Goal: Task Accomplishment & Management: Manage account settings

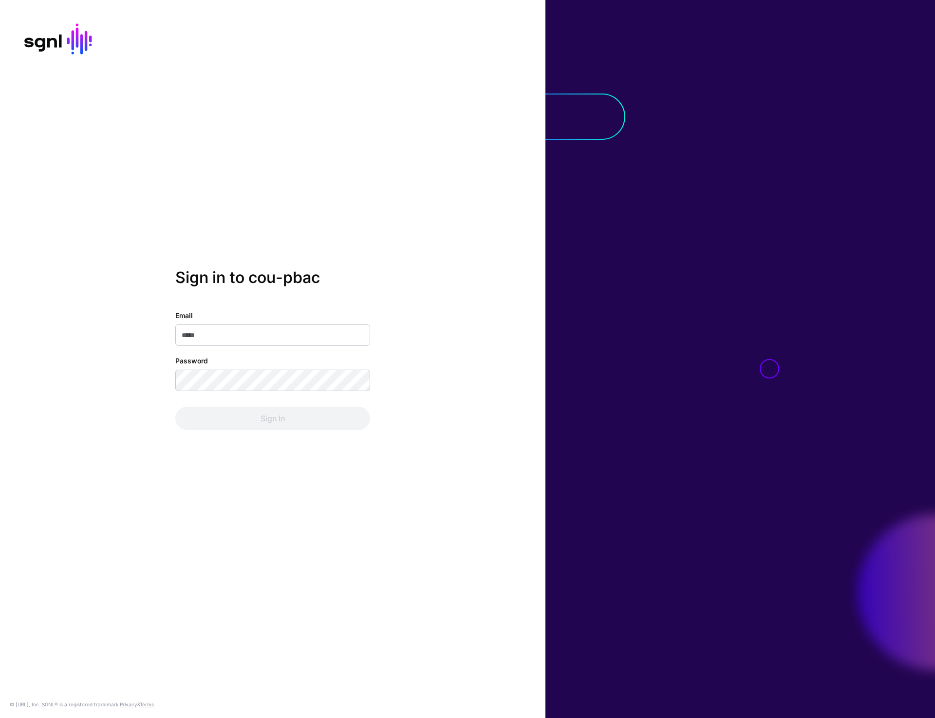
type input "**********"
click at [274, 421] on button "Sign In" at bounding box center [272, 418] width 195 height 23
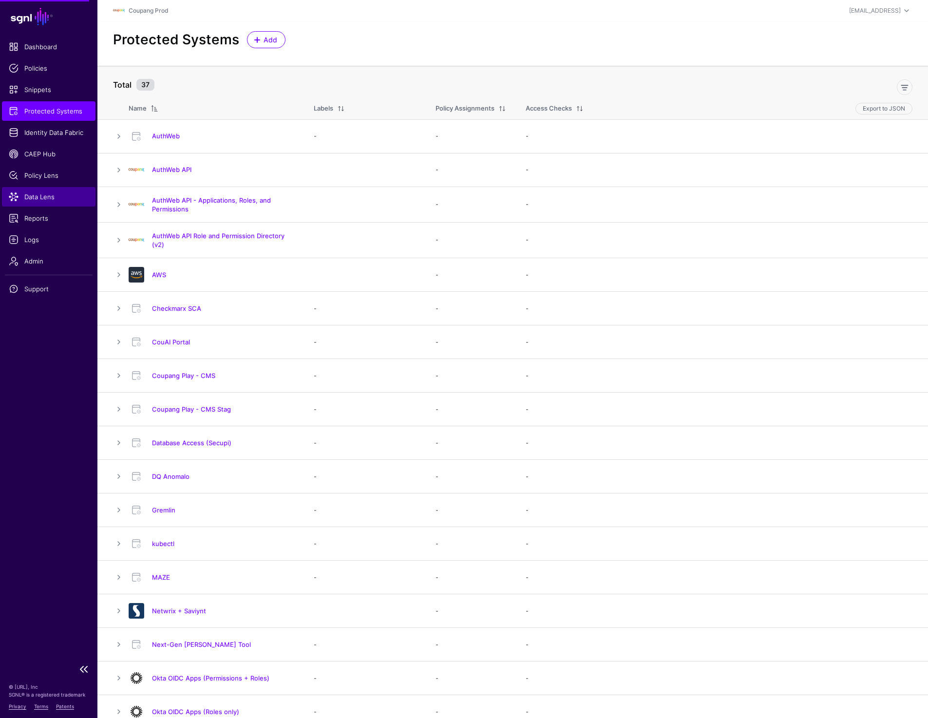
click at [45, 201] on span "Data Lens" at bounding box center [49, 197] width 80 height 10
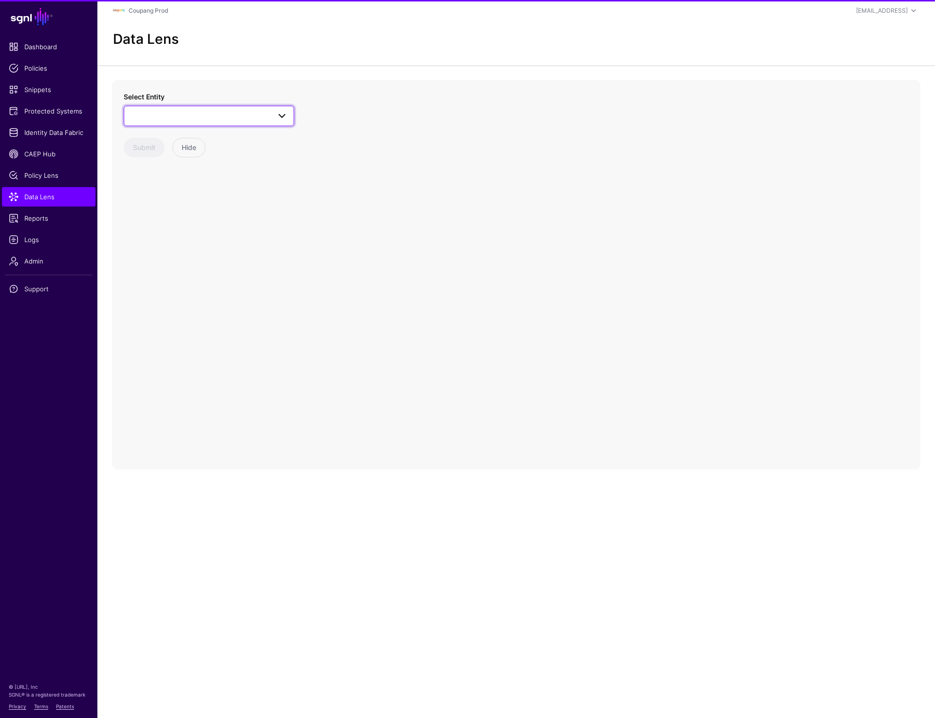
click at [211, 115] on span at bounding box center [209, 116] width 158 height 12
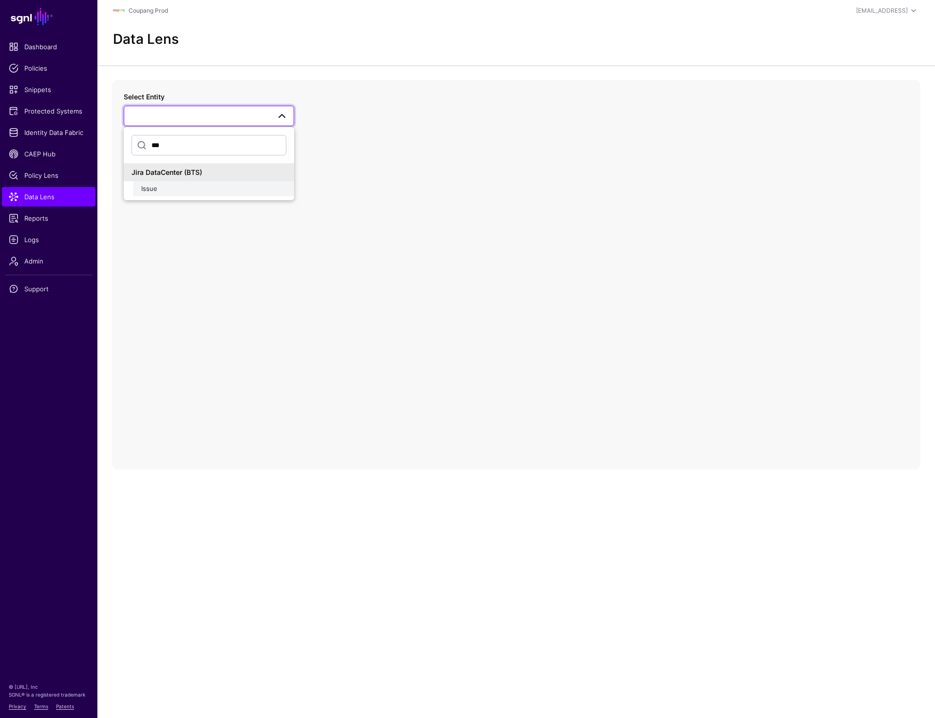
type input "***"
click at [178, 189] on div "Issue" at bounding box center [213, 189] width 145 height 10
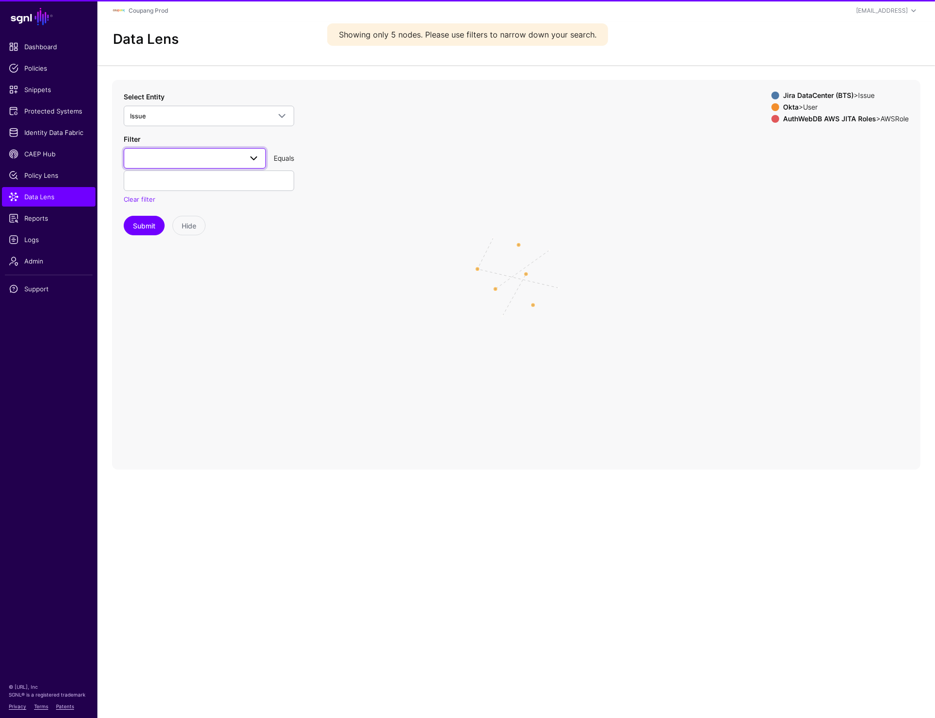
click at [203, 161] on span at bounding box center [195, 158] width 130 height 12
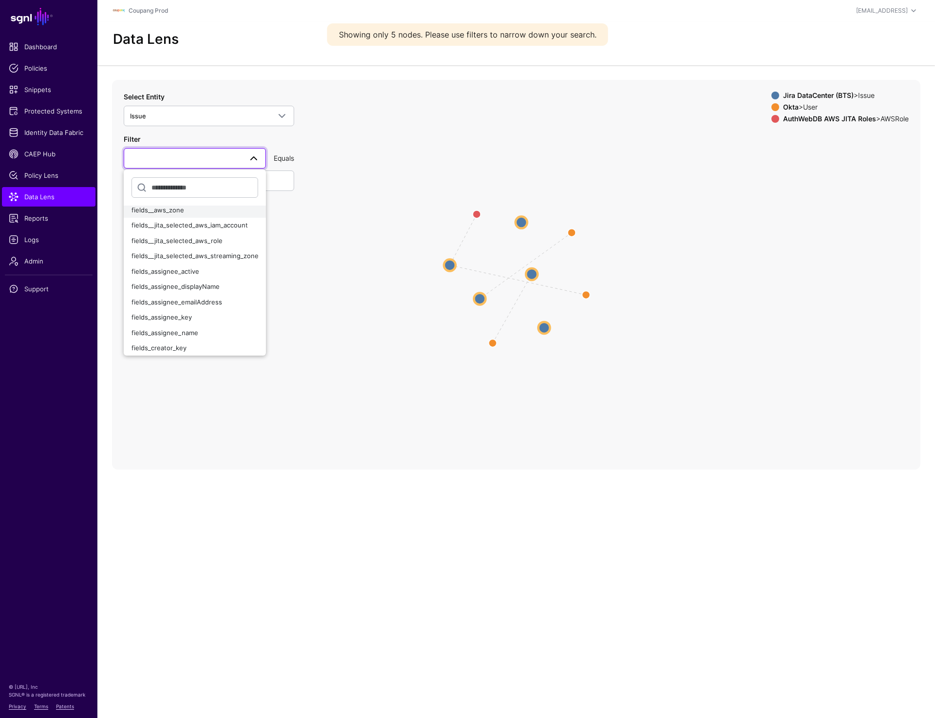
scroll to position [39, 0]
click at [190, 292] on div "fields_assignee_emailAddress" at bounding box center [194, 297] width 127 height 10
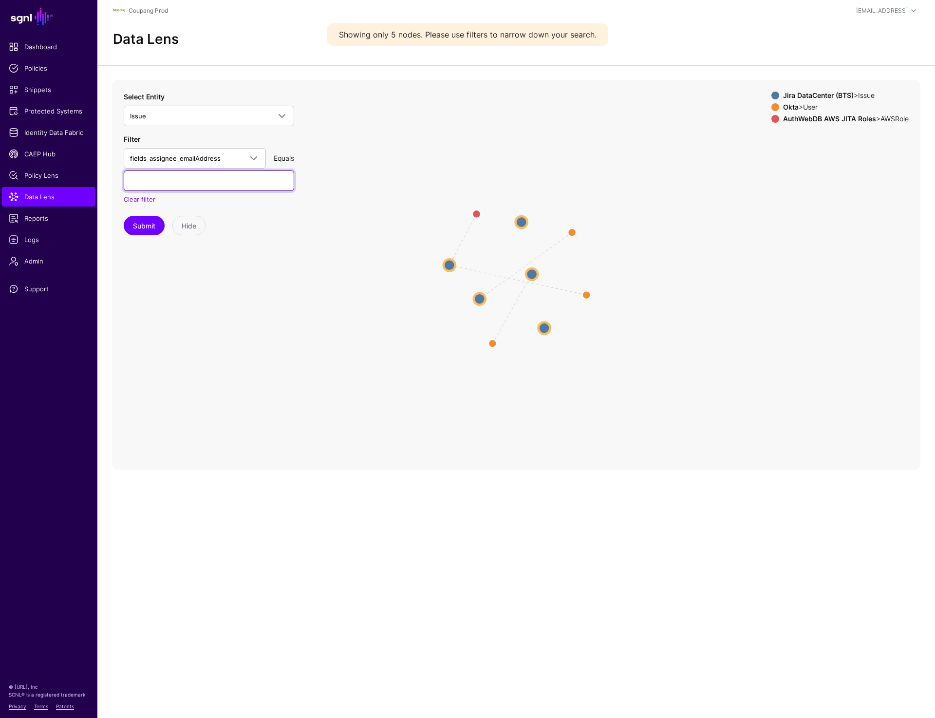
click at [196, 184] on input "text" at bounding box center [209, 180] width 170 height 20
paste input "**********"
click at [146, 181] on input "**********" at bounding box center [209, 180] width 170 height 20
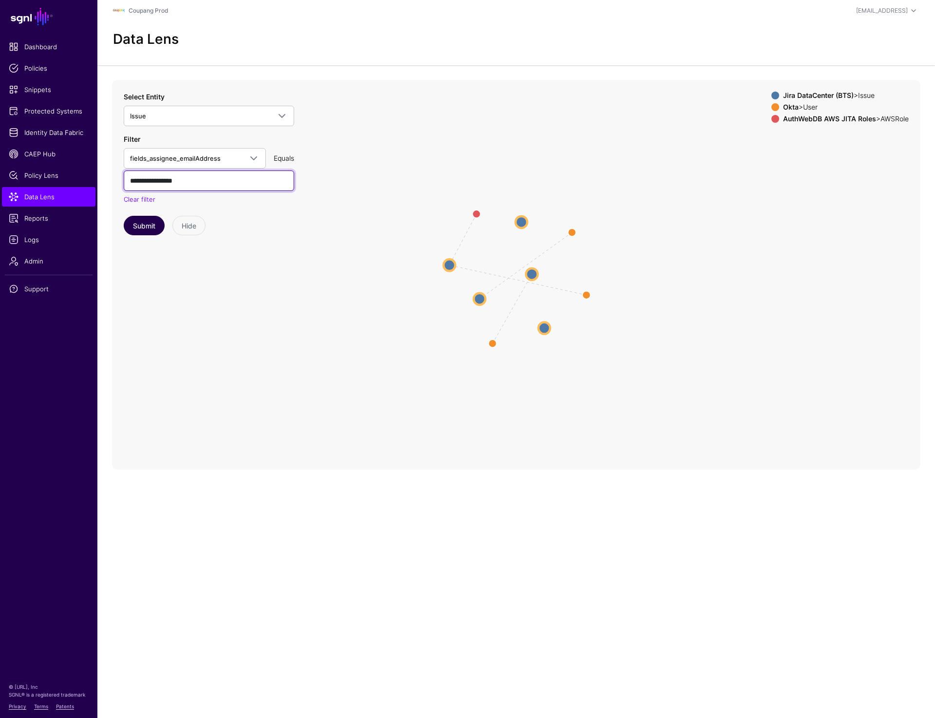
type input "**********"
click at [148, 232] on button "Submit" at bounding box center [144, 225] width 41 height 19
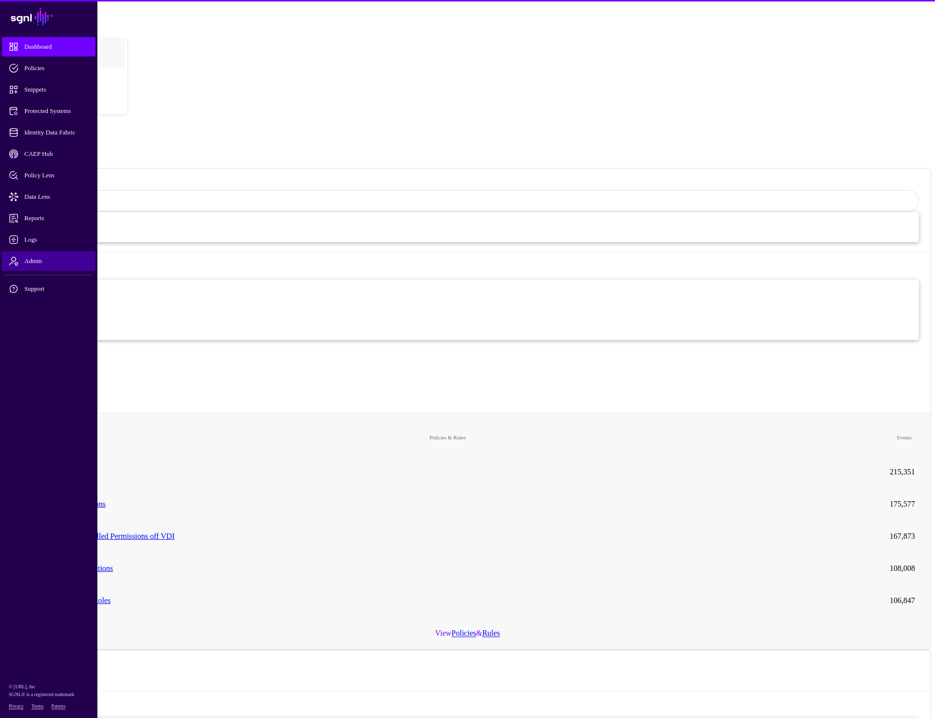
click at [31, 262] on span "Admin" at bounding box center [56, 261] width 95 height 10
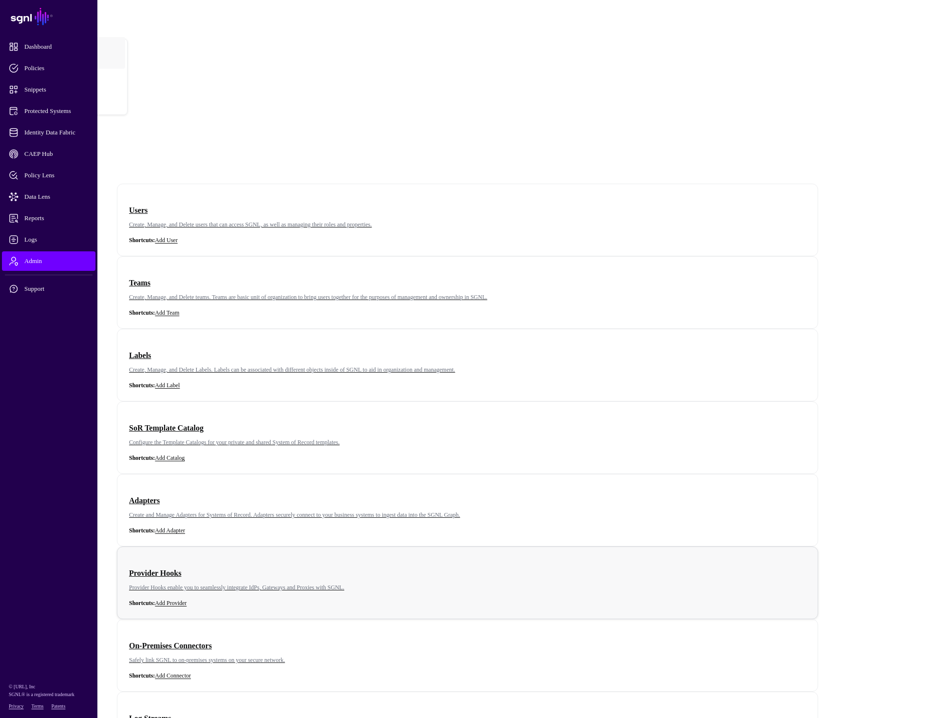
click at [699, 558] on div "Provider Hooks Provider Hooks enable you to seamlessly integrate IdPs, Gateways…" at bounding box center [467, 582] width 677 height 48
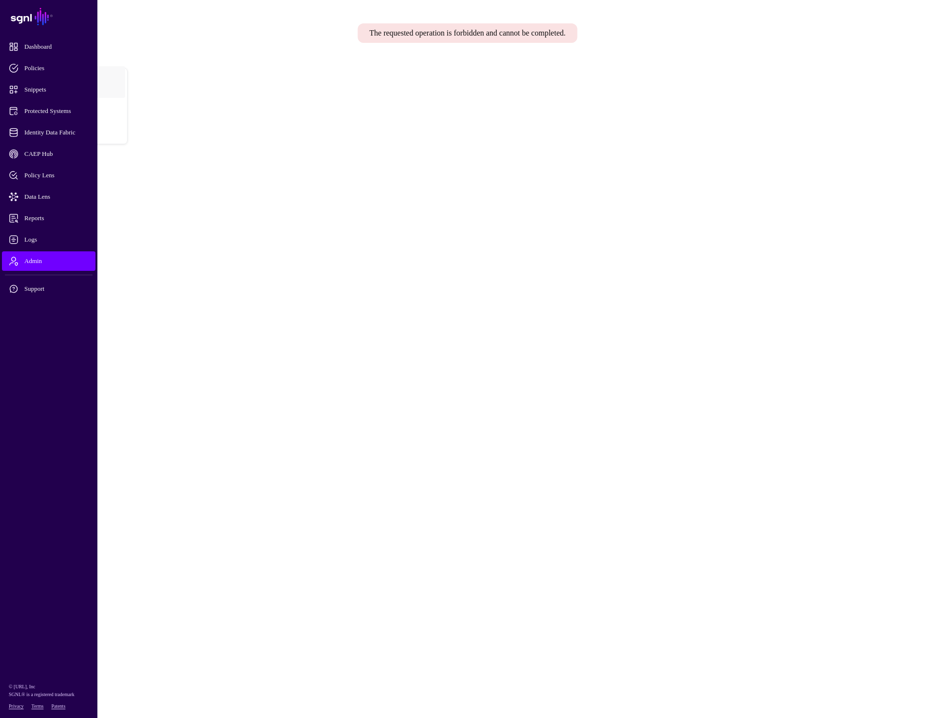
click at [128, 60] on div "prashant+readonly@sgnl.ai" at bounding box center [73, 63] width 108 height 7
click at [841, 80] on div "Log out" at bounding box center [877, 81] width 107 height 7
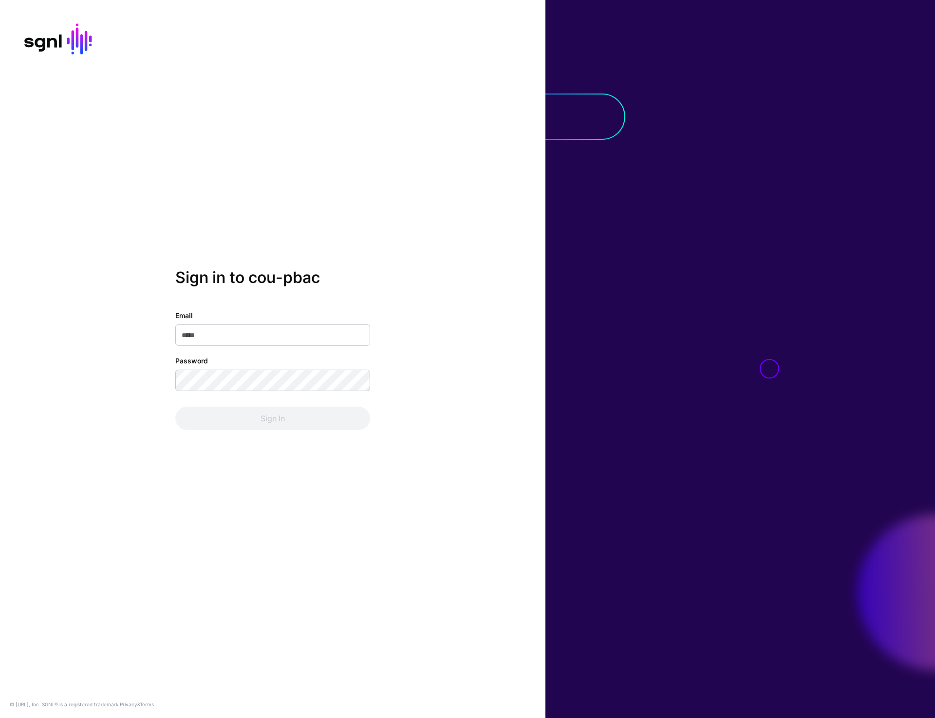
type input "**********"
click at [254, 423] on button "Sign In" at bounding box center [272, 418] width 195 height 23
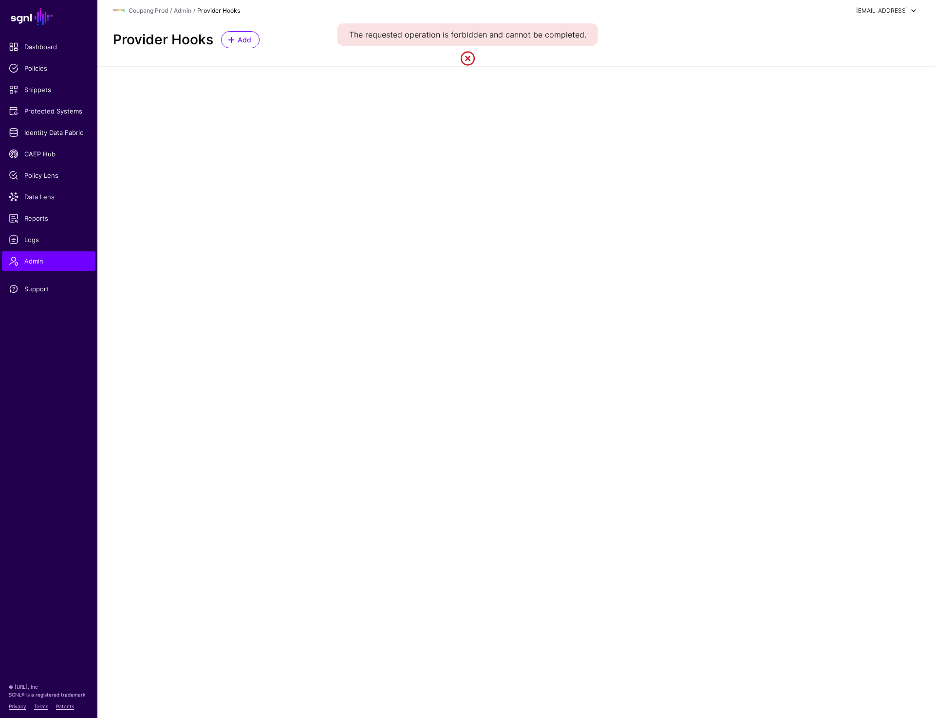
click at [866, 12] on div "[EMAIL_ADDRESS]" at bounding box center [882, 10] width 52 height 9
click at [841, 85] on div "Log out" at bounding box center [841, 84] width 24 height 9
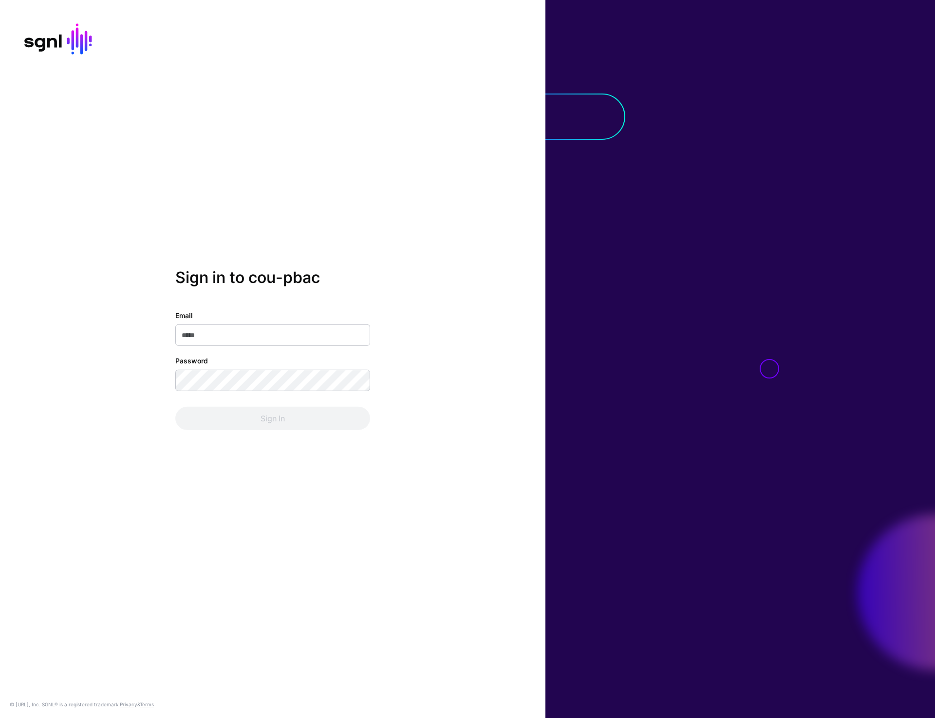
type input "**********"
click at [253, 424] on button "Sign In" at bounding box center [272, 418] width 195 height 23
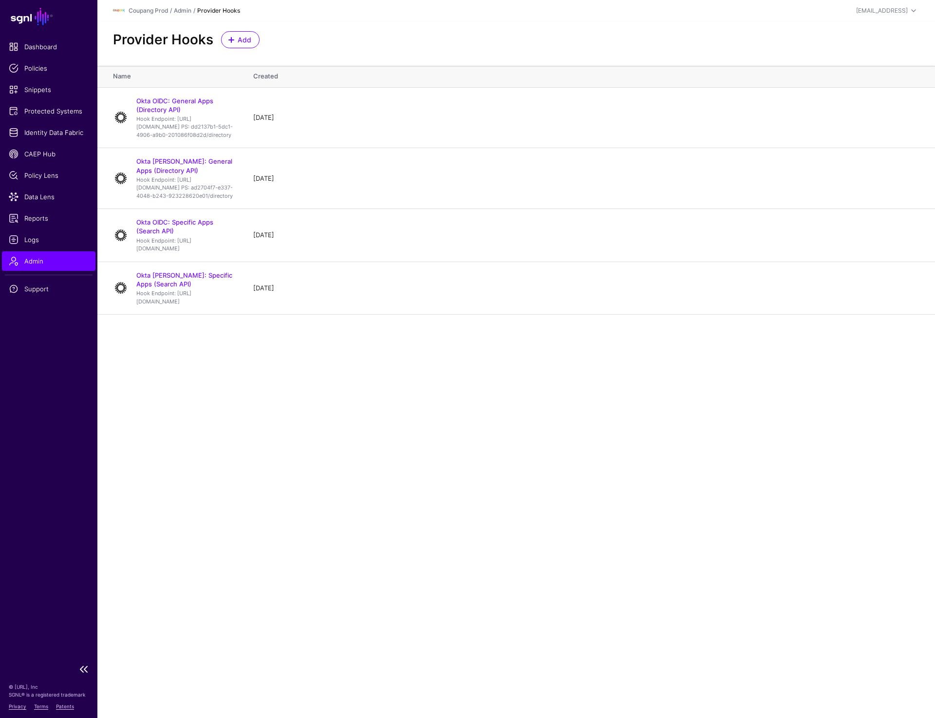
click at [24, 262] on span "Admin" at bounding box center [49, 261] width 80 height 10
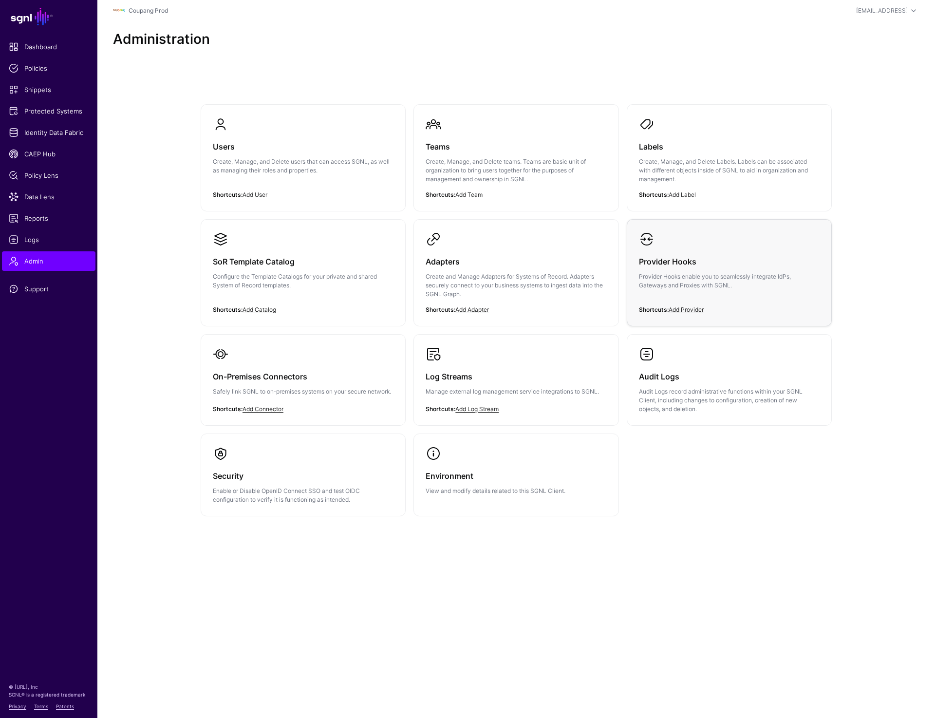
click at [696, 285] on p "Provider Hooks enable you to seamlessly integrate IdPs, Gateways and Proxies wi…" at bounding box center [729, 281] width 181 height 18
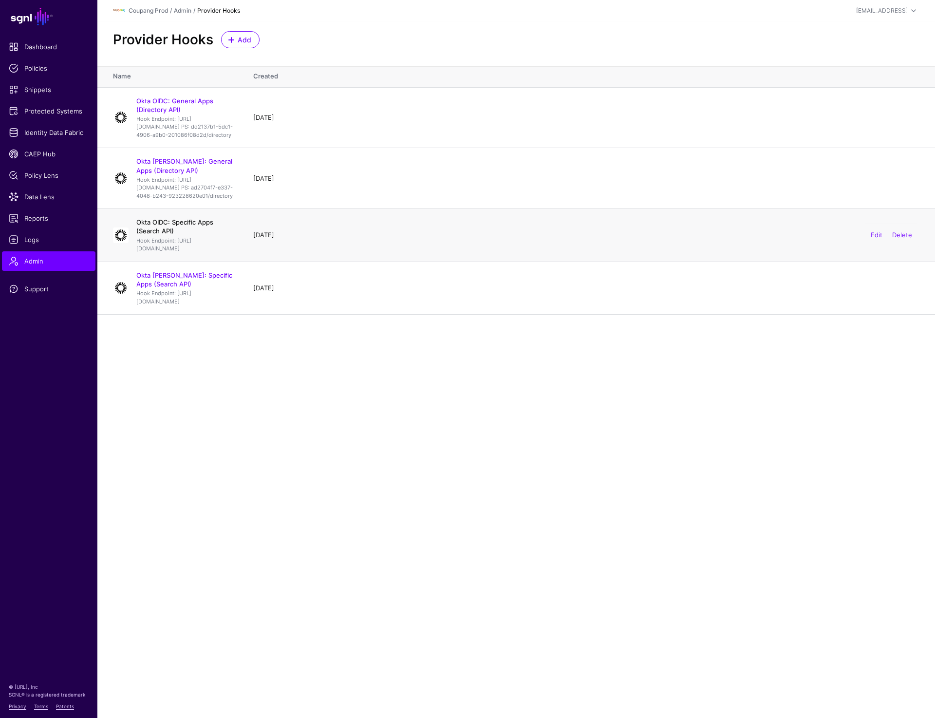
click at [185, 235] on link "Okta OIDC: Specific Apps (Search API)" at bounding box center [174, 226] width 77 height 17
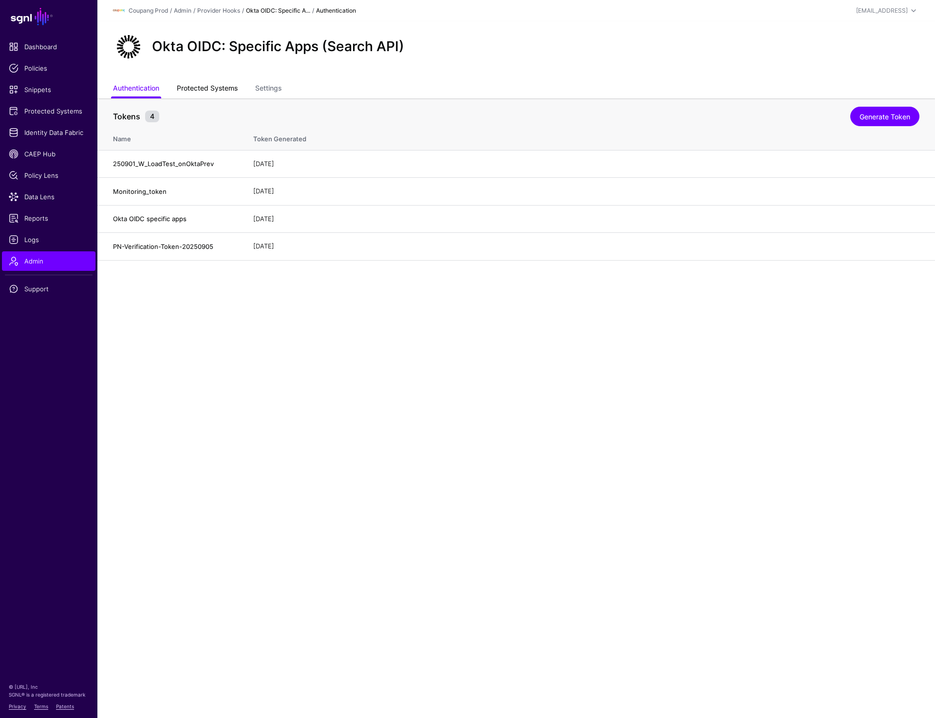
click at [227, 87] on link "Protected Systems" at bounding box center [207, 89] width 61 height 19
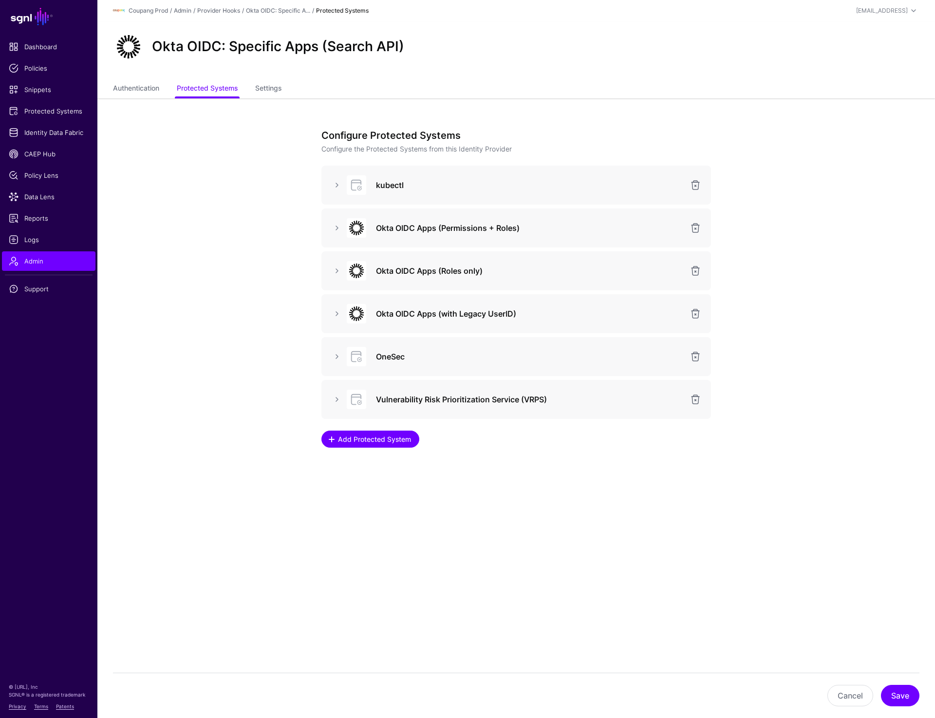
click at [368, 437] on span "Add Protected System" at bounding box center [374, 439] width 75 height 10
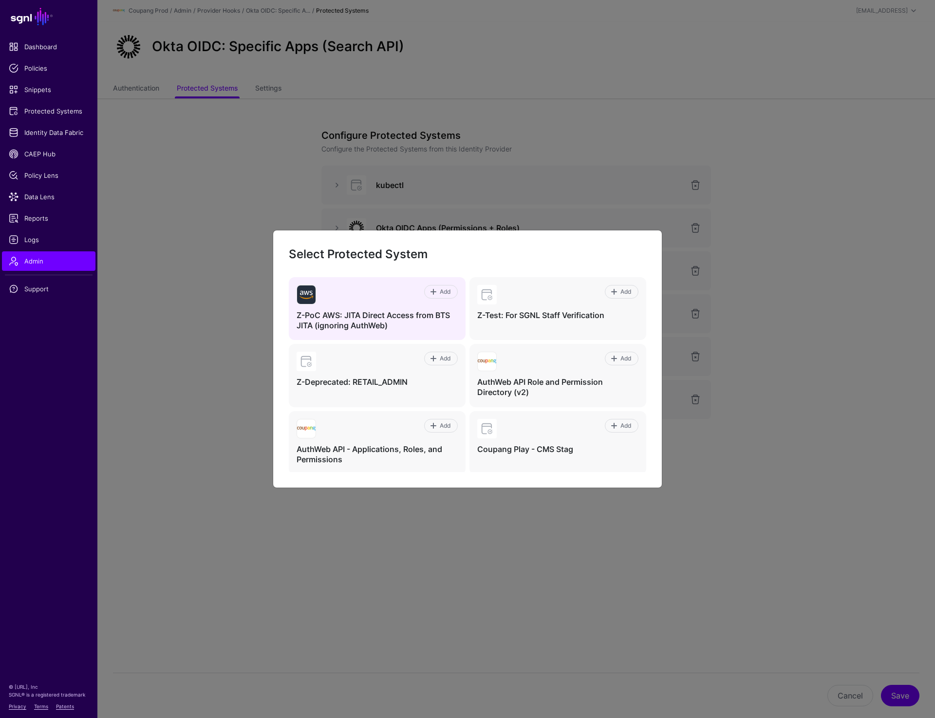
scroll to position [142, 0]
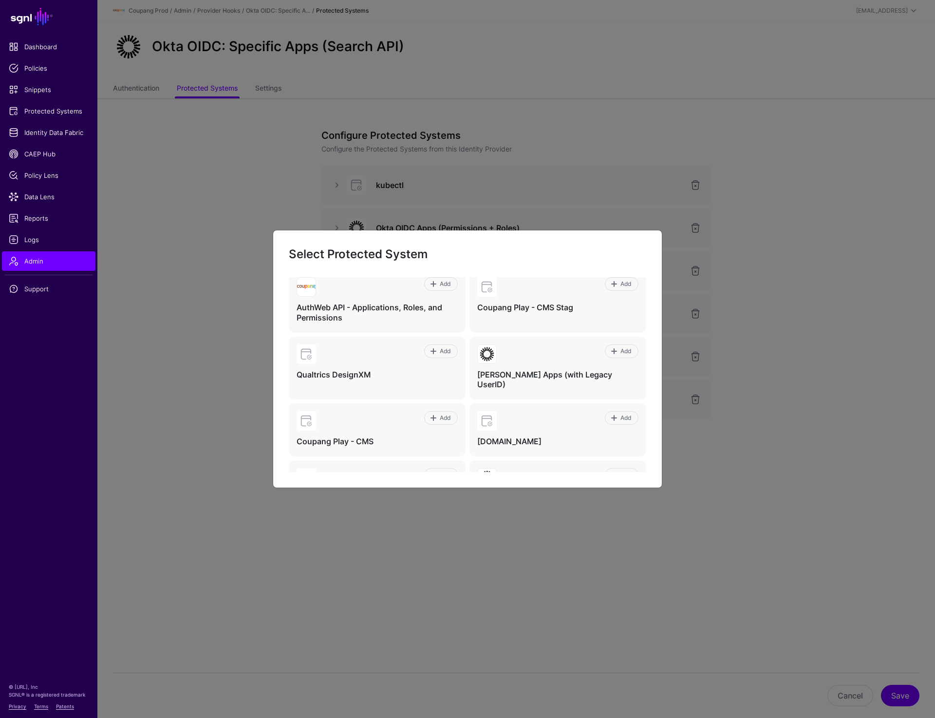
click at [494, 626] on ngb-modal-window "Select Protected System Add Z-PoC AWS: JITA Direct Access from BTS JITA (ignori…" at bounding box center [467, 359] width 935 height 718
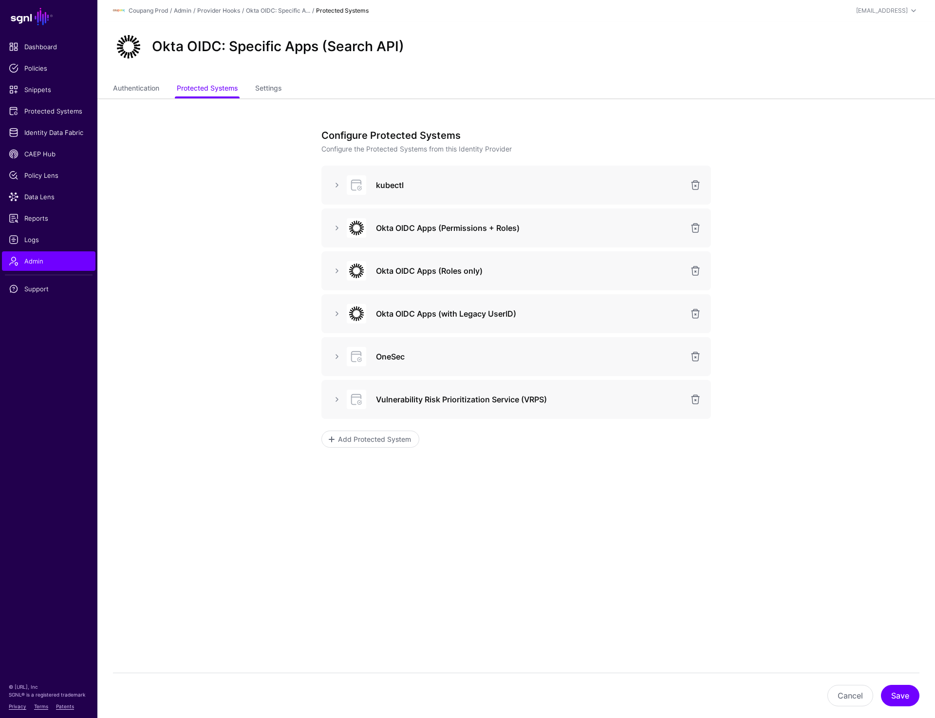
click at [407, 522] on div "Configure Protected Systems Configure the Protected Systems from this Identity …" at bounding box center [516, 339] width 452 height 482
click at [381, 443] on span "Add Protected System" at bounding box center [374, 439] width 75 height 10
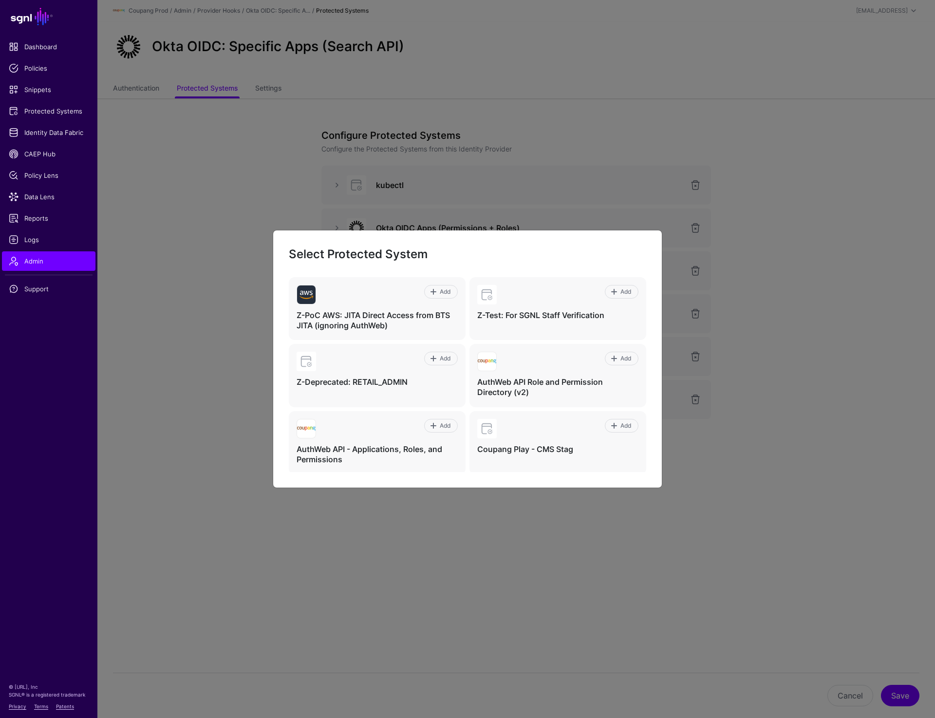
click at [432, 655] on ngb-modal-window "Select Protected System Add Z-PoC AWS: JITA Direct Access from BTS JITA (ignori…" at bounding box center [467, 359] width 935 height 718
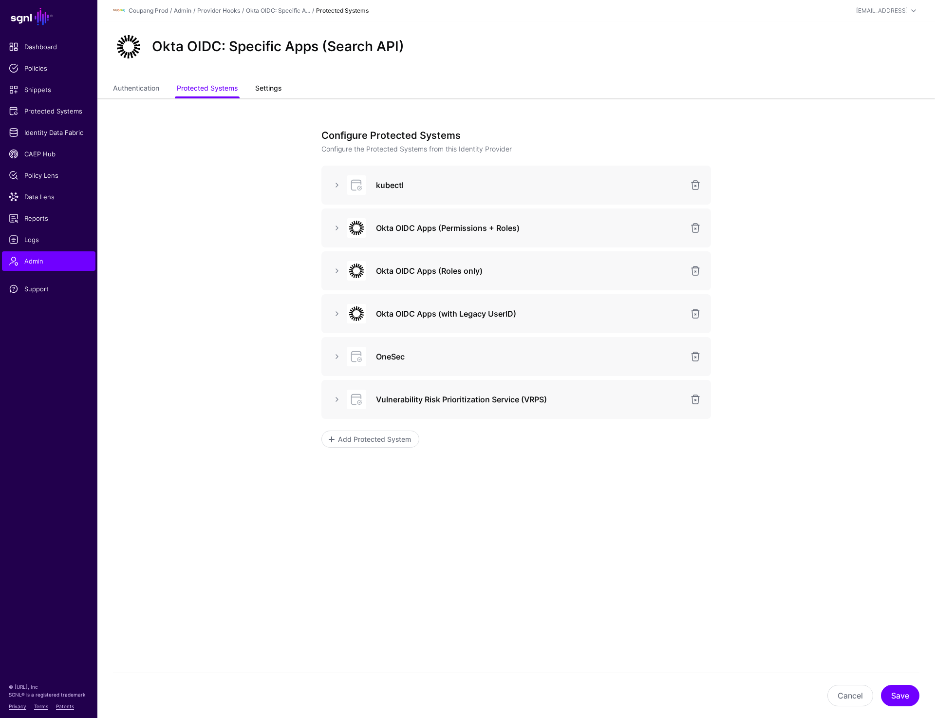
click at [274, 84] on link "Settings" at bounding box center [268, 89] width 26 height 19
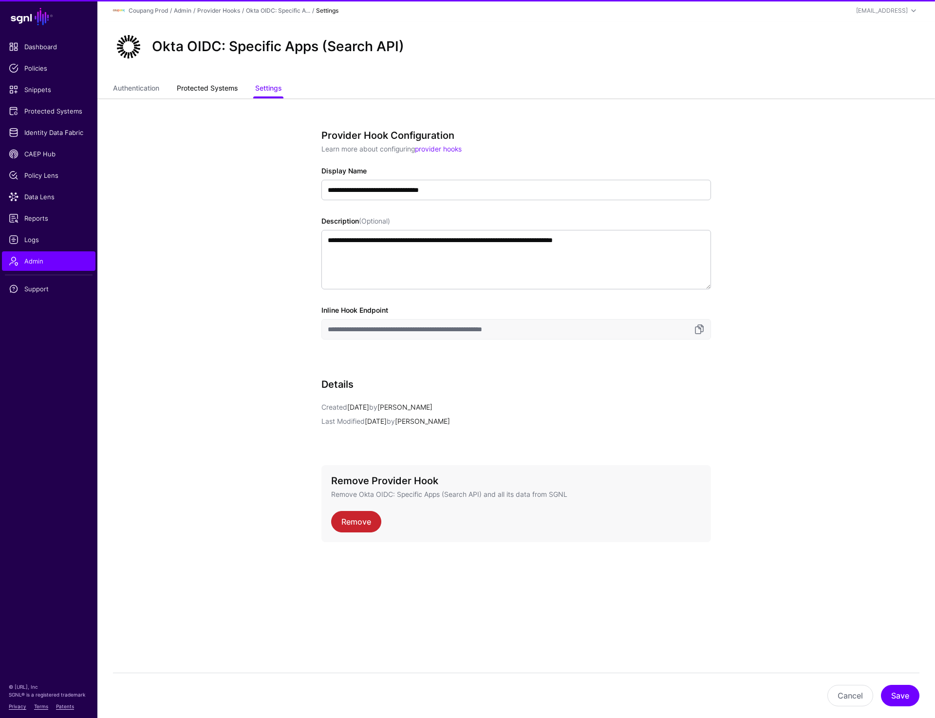
click at [213, 86] on link "Protected Systems" at bounding box center [207, 89] width 61 height 19
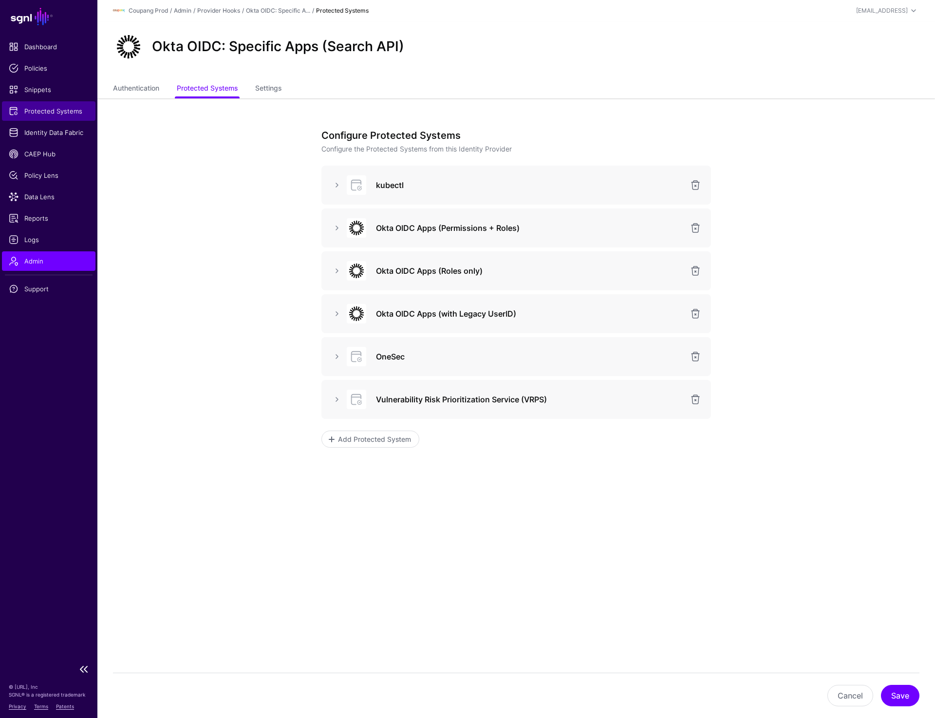
click at [46, 114] on span "Protected Systems" at bounding box center [49, 111] width 80 height 10
click at [278, 82] on link "Settings" at bounding box center [268, 89] width 26 height 19
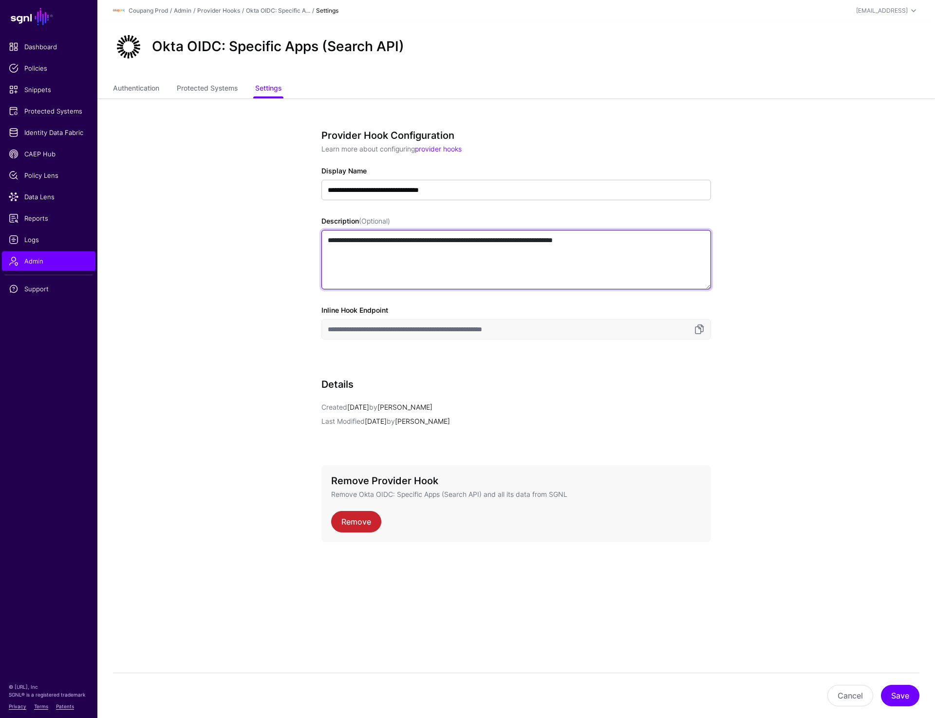
drag, startPoint x: 327, startPoint y: 237, endPoint x: 741, endPoint y: 237, distance: 413.9
click at [741, 237] on div "**********" at bounding box center [516, 364] width 452 height 533
click at [207, 82] on link "Protected Systems" at bounding box center [207, 89] width 61 height 19
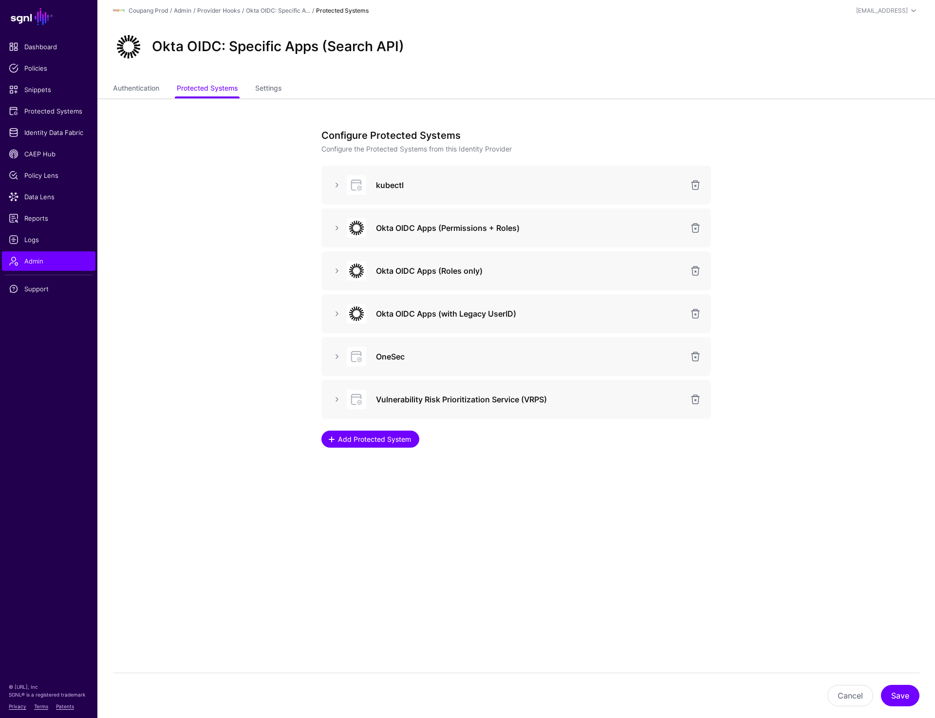
click at [385, 446] on link "Add Protected System" at bounding box center [370, 438] width 98 height 17
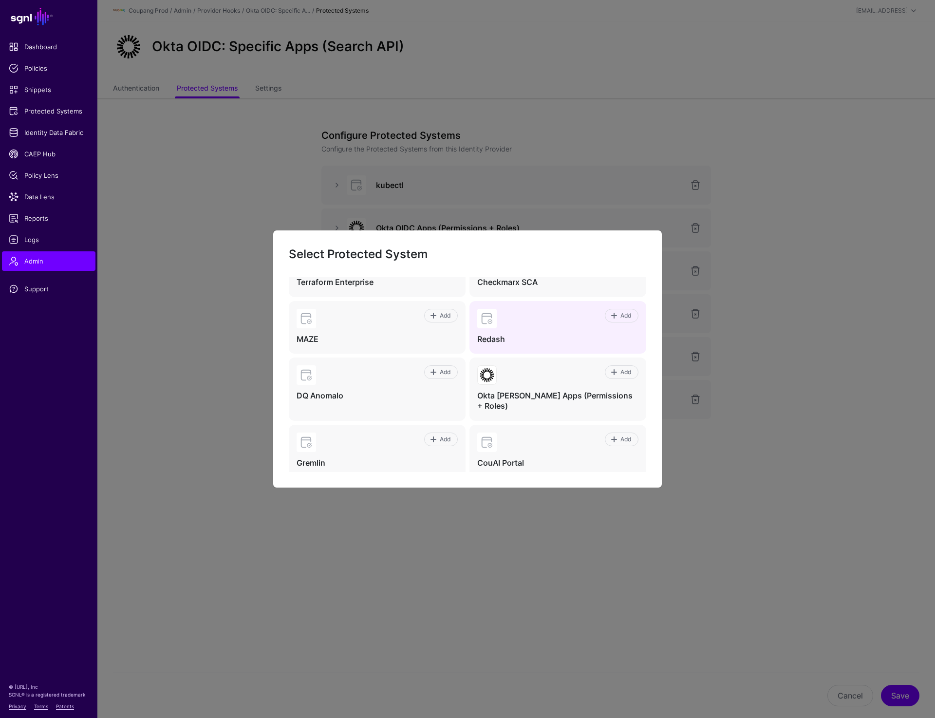
scroll to position [419, 0]
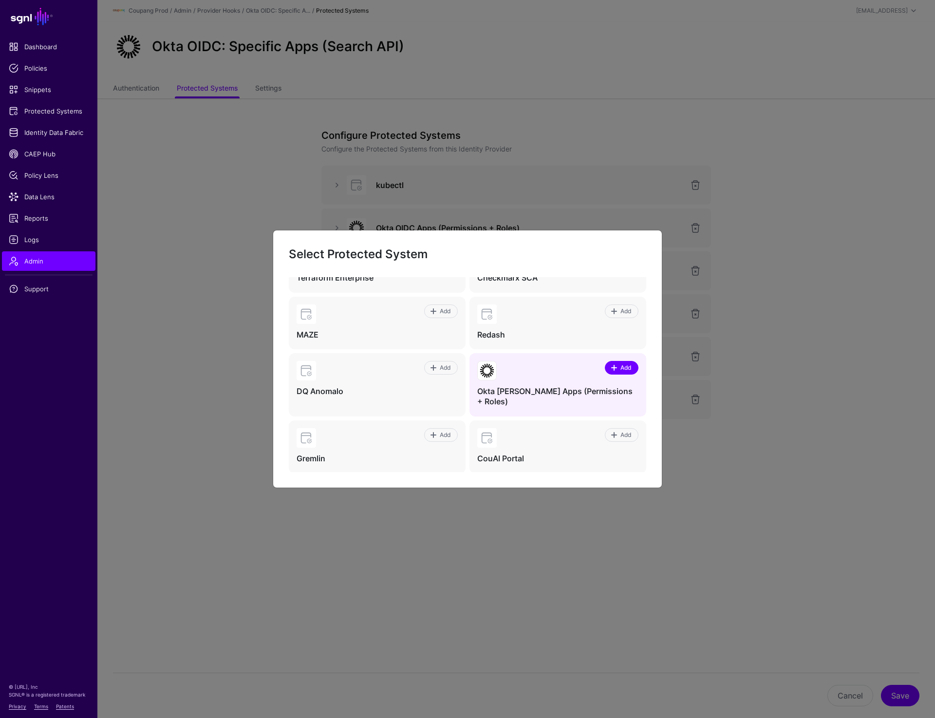
click at [606, 362] on link "Add" at bounding box center [622, 368] width 34 height 14
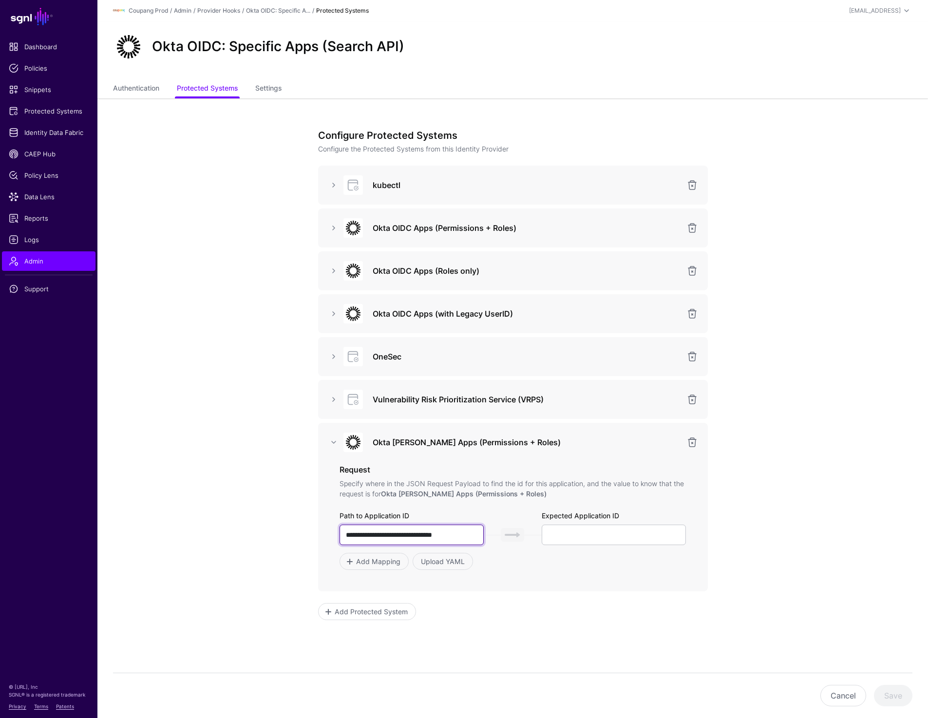
drag, startPoint x: 363, startPoint y: 533, endPoint x: 486, endPoint y: 533, distance: 123.7
click at [486, 533] on div "**********" at bounding box center [512, 534] width 347 height 20
click at [428, 535] on input "**********" at bounding box center [411, 534] width 145 height 20
click at [430, 533] on input "**********" at bounding box center [411, 534] width 145 height 20
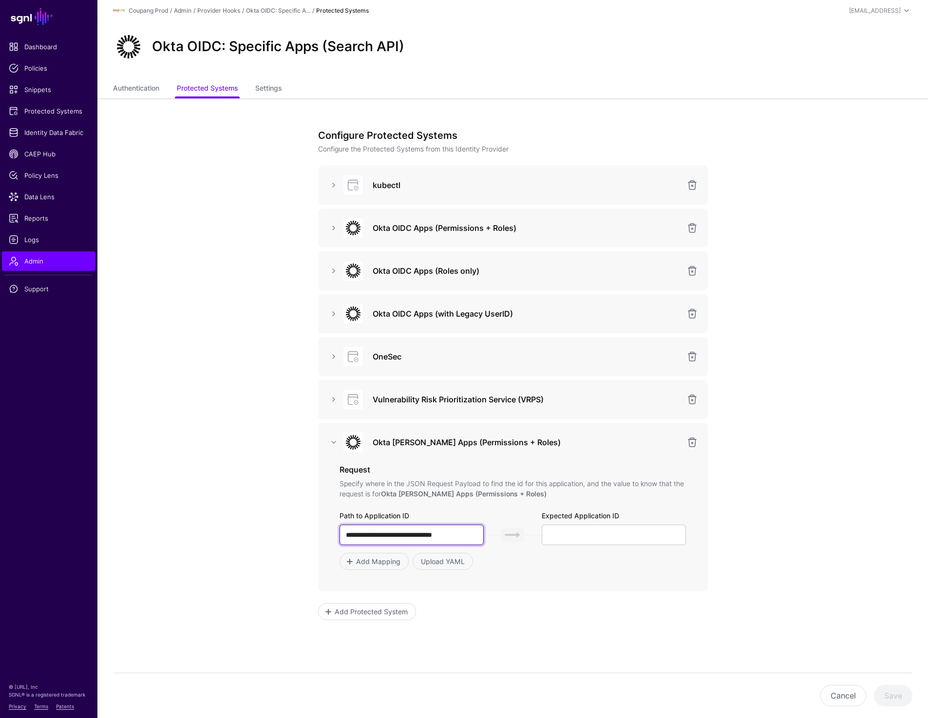
click at [430, 533] on input "**********" at bounding box center [411, 534] width 145 height 20
type input "**********"
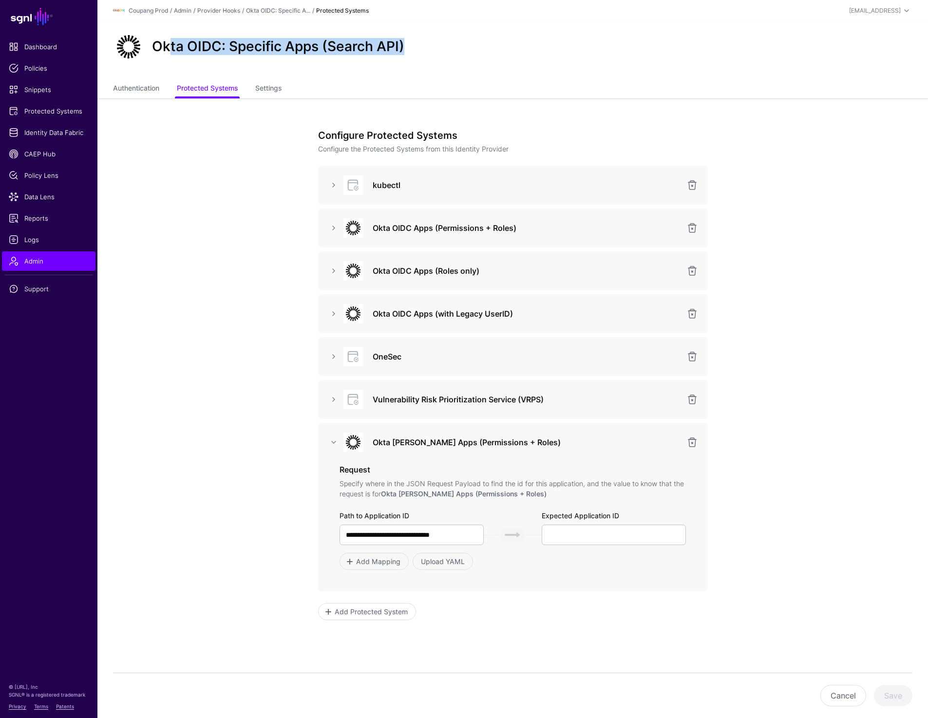
drag, startPoint x: 167, startPoint y: 49, endPoint x: 416, endPoint y: 47, distance: 248.3
click at [416, 47] on div "Okta OIDC: Specific Apps (Search API)" at bounding box center [512, 46] width 807 height 31
click at [43, 258] on span "Admin" at bounding box center [49, 261] width 80 height 10
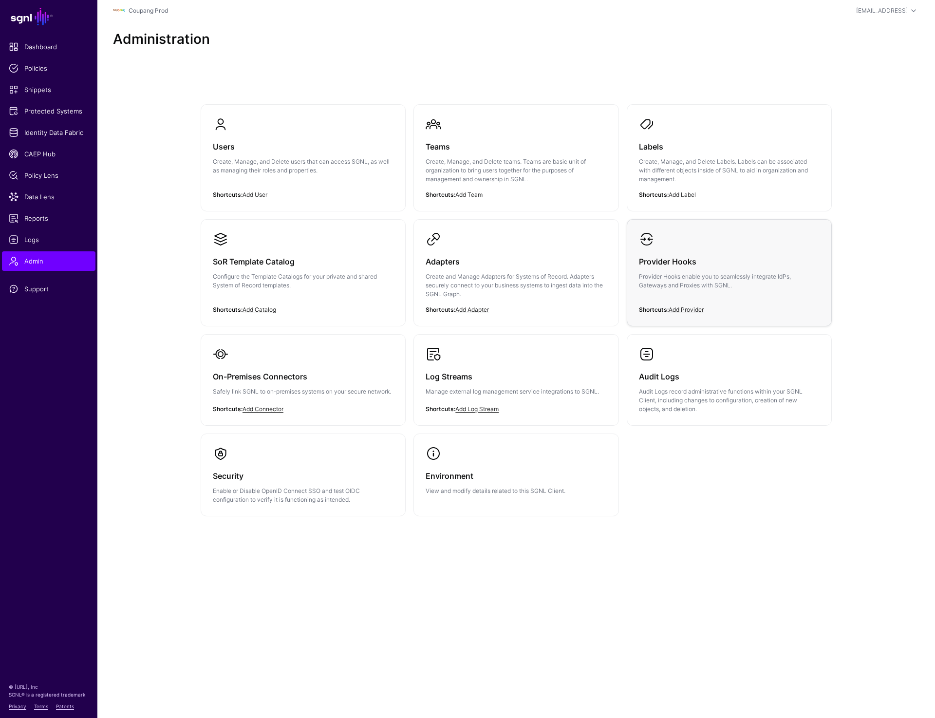
click at [701, 278] on p "Provider Hooks enable you to seamlessly integrate IdPs, Gateways and Proxies wi…" at bounding box center [729, 281] width 181 height 18
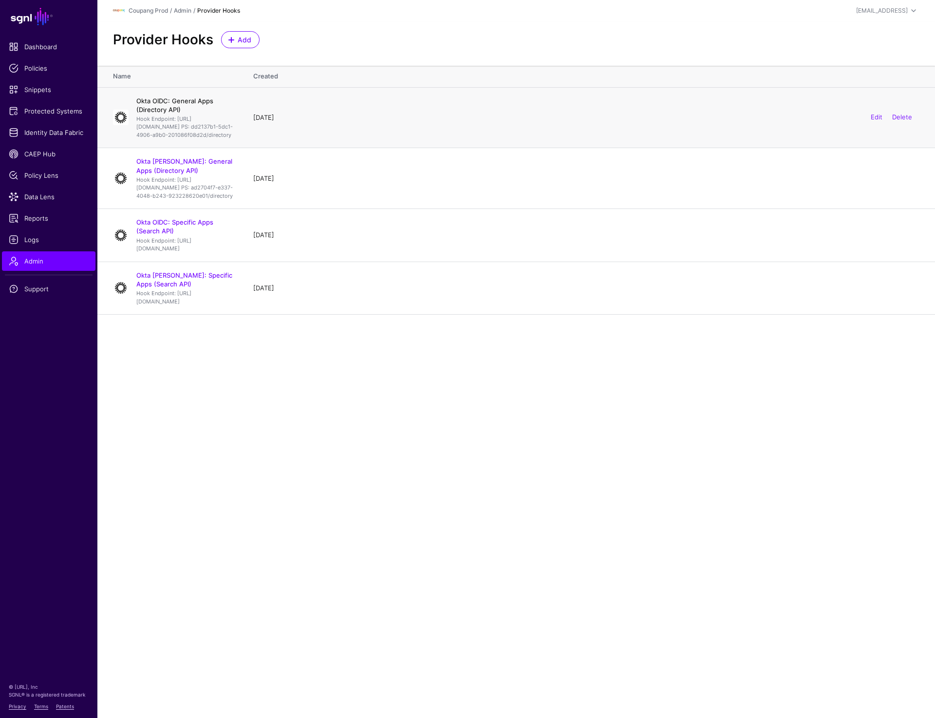
click at [176, 100] on link "Okta OIDC: General Apps (Directory API)" at bounding box center [174, 105] width 77 height 17
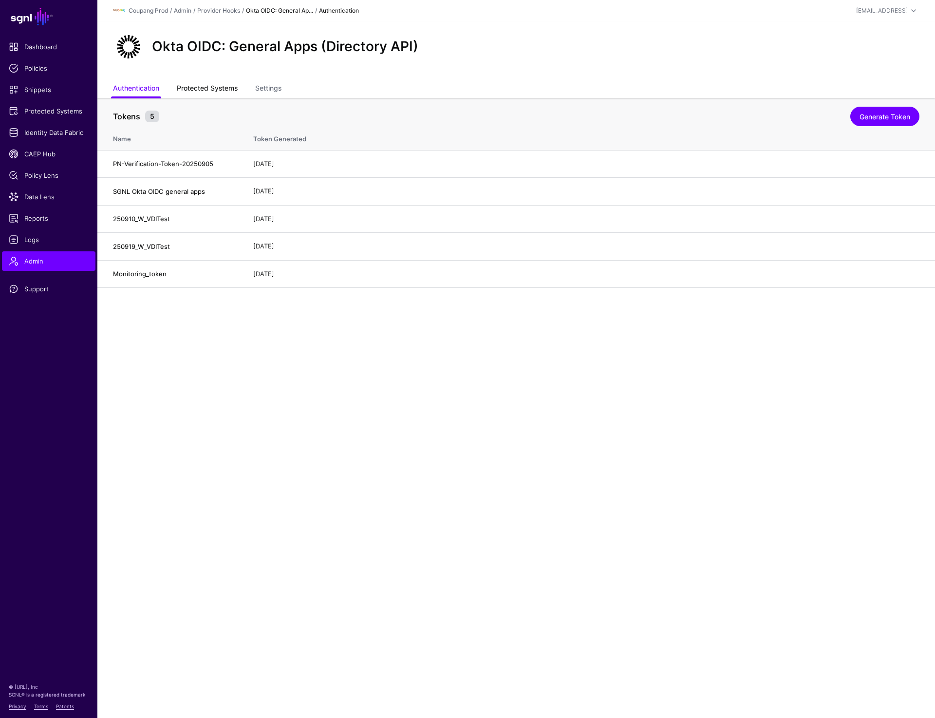
click at [205, 93] on link "Protected Systems" at bounding box center [207, 89] width 61 height 19
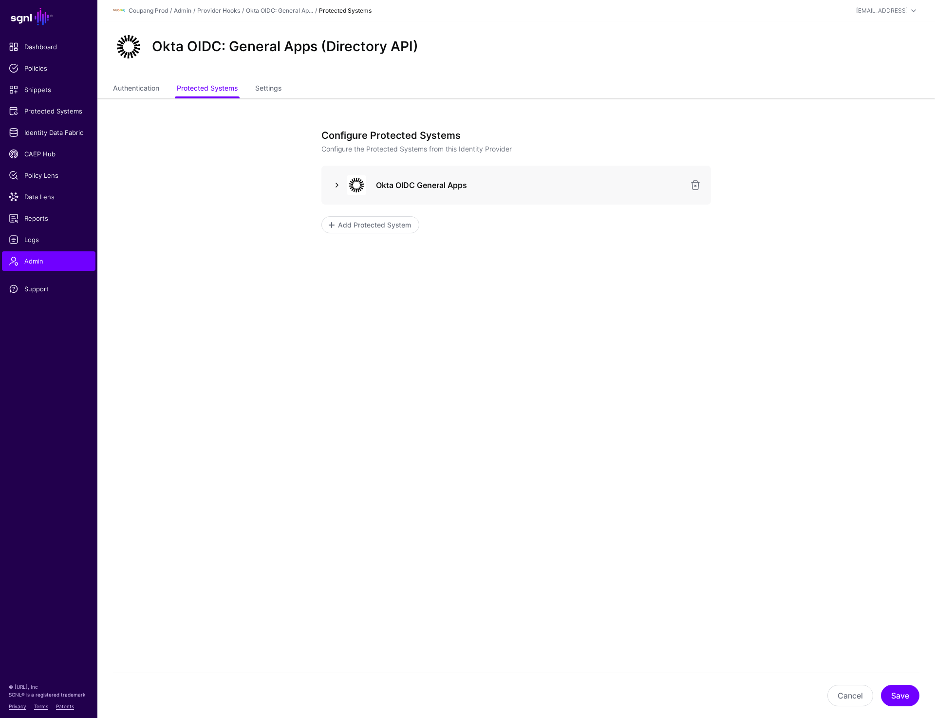
click at [335, 180] on link at bounding box center [337, 185] width 12 height 12
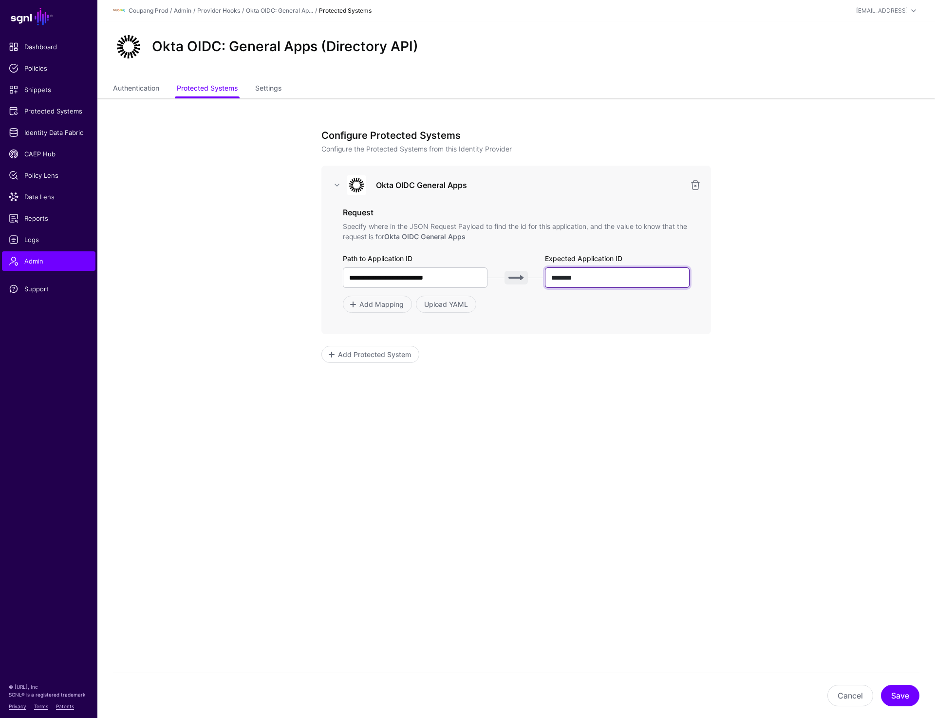
drag, startPoint x: 631, startPoint y: 275, endPoint x: 440, endPoint y: 275, distance: 190.9
click at [440, 275] on div "**********" at bounding box center [516, 277] width 347 height 20
click at [380, 356] on span "Add Protected System" at bounding box center [374, 354] width 75 height 10
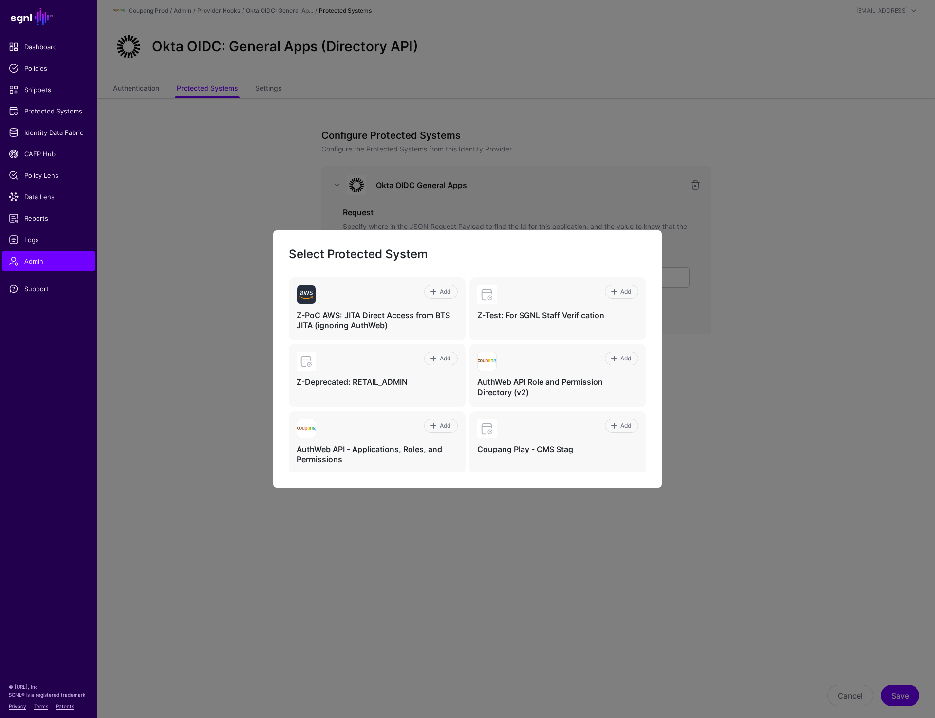
click at [760, 341] on ngb-modal-window "Select Protected System Add Z-PoC AWS: JITA Direct Access from BTS JITA (ignori…" at bounding box center [467, 359] width 935 height 718
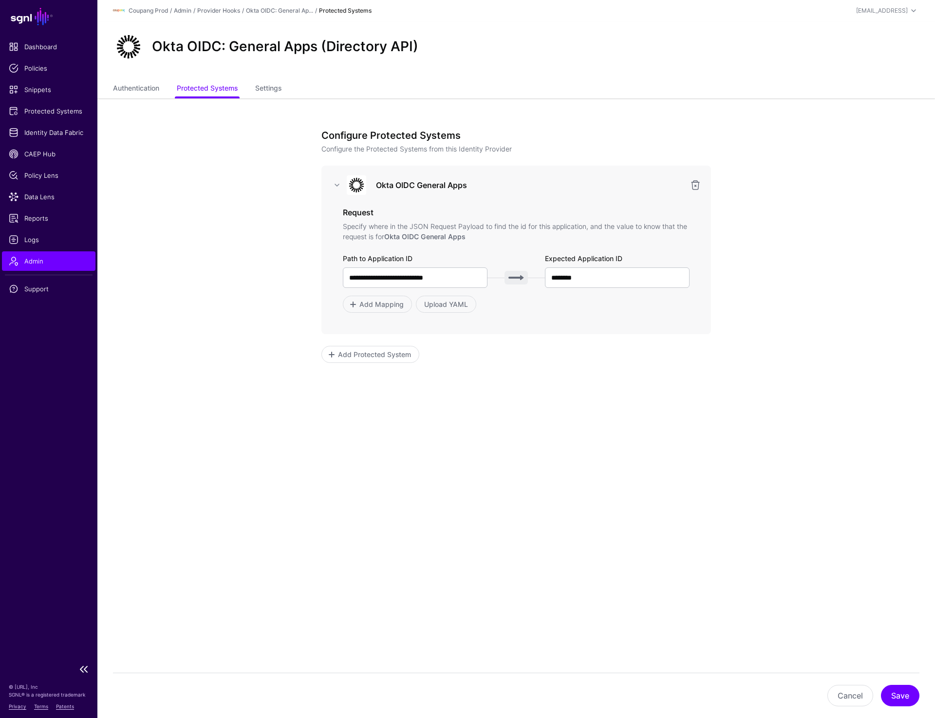
click at [36, 261] on span "Admin" at bounding box center [49, 261] width 80 height 10
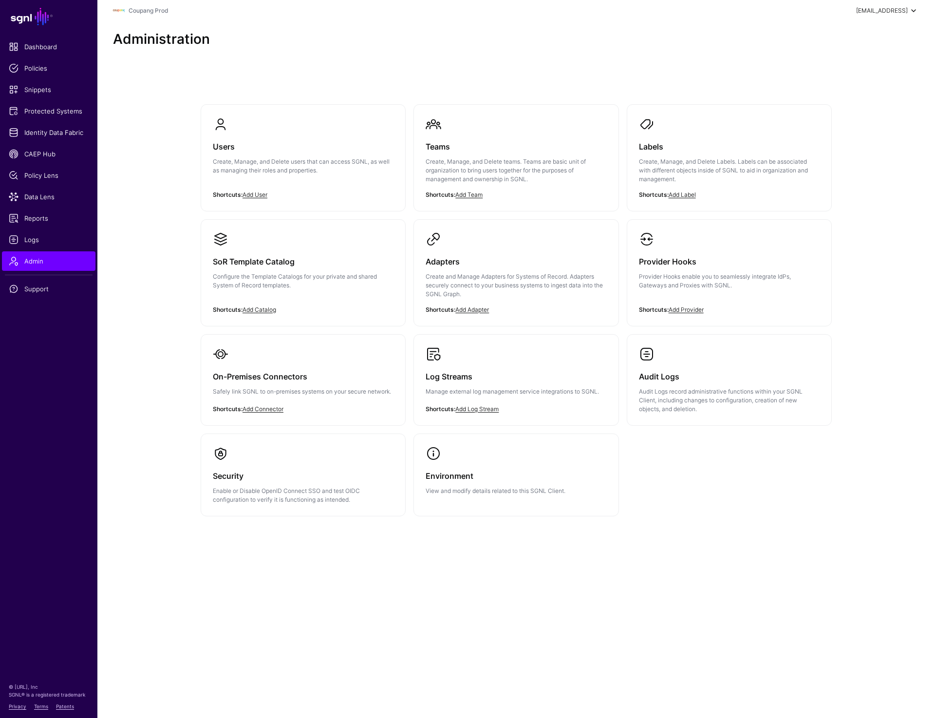
click at [914, 7] on span at bounding box center [914, 11] width 12 height 12
click at [845, 84] on div "Log out" at bounding box center [841, 84] width 24 height 9
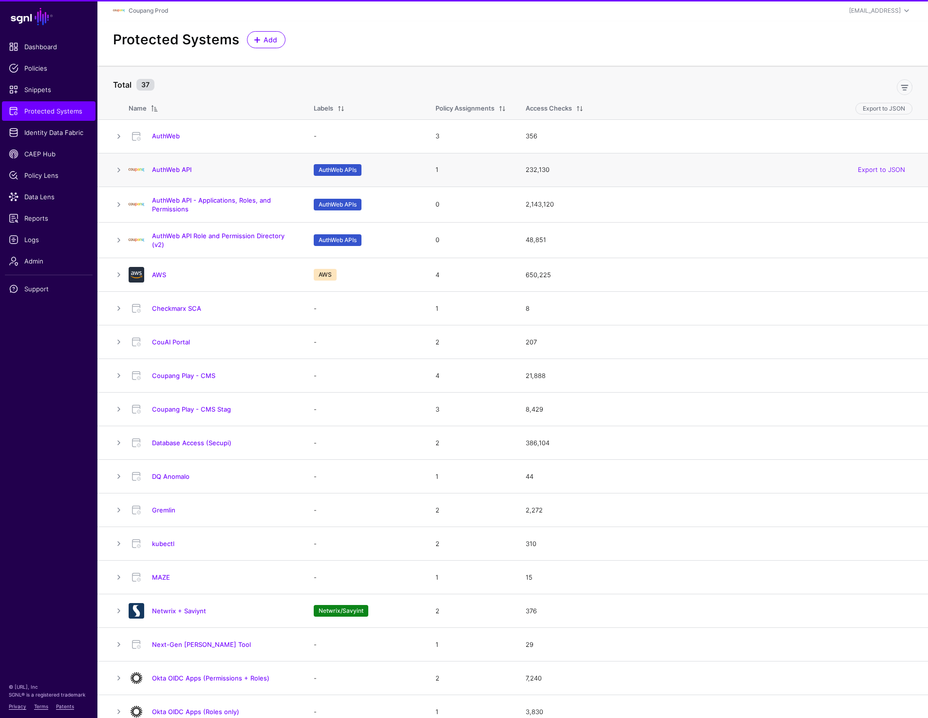
click at [160, 165] on div "AuthWeb API" at bounding box center [211, 170] width 173 height 16
click at [160, 167] on link "AuthWeb API" at bounding box center [171, 170] width 39 height 8
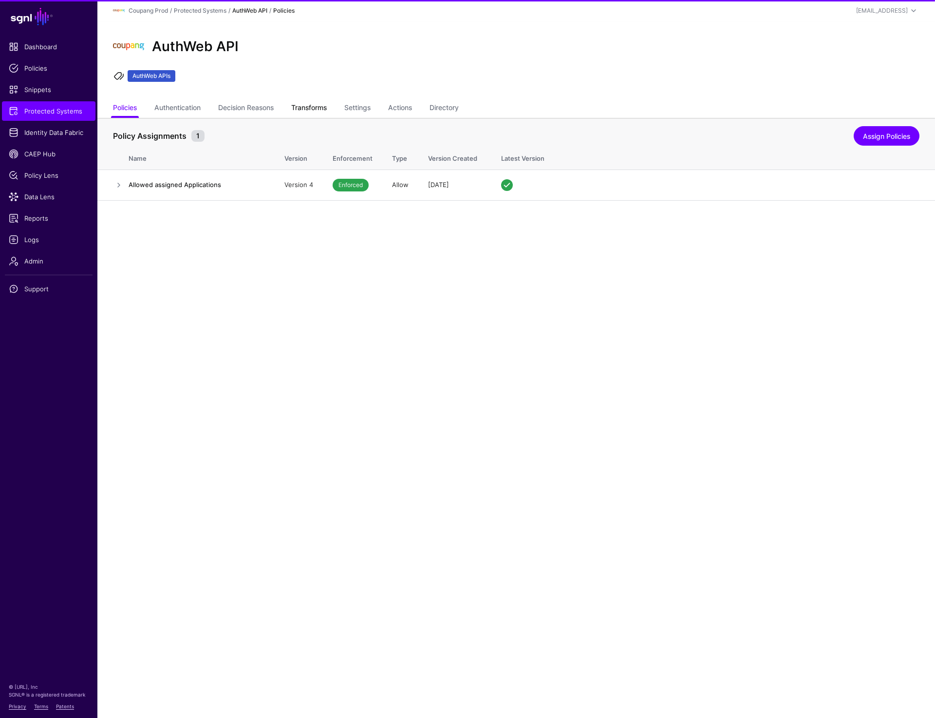
click at [296, 105] on link "Transforms" at bounding box center [309, 108] width 36 height 19
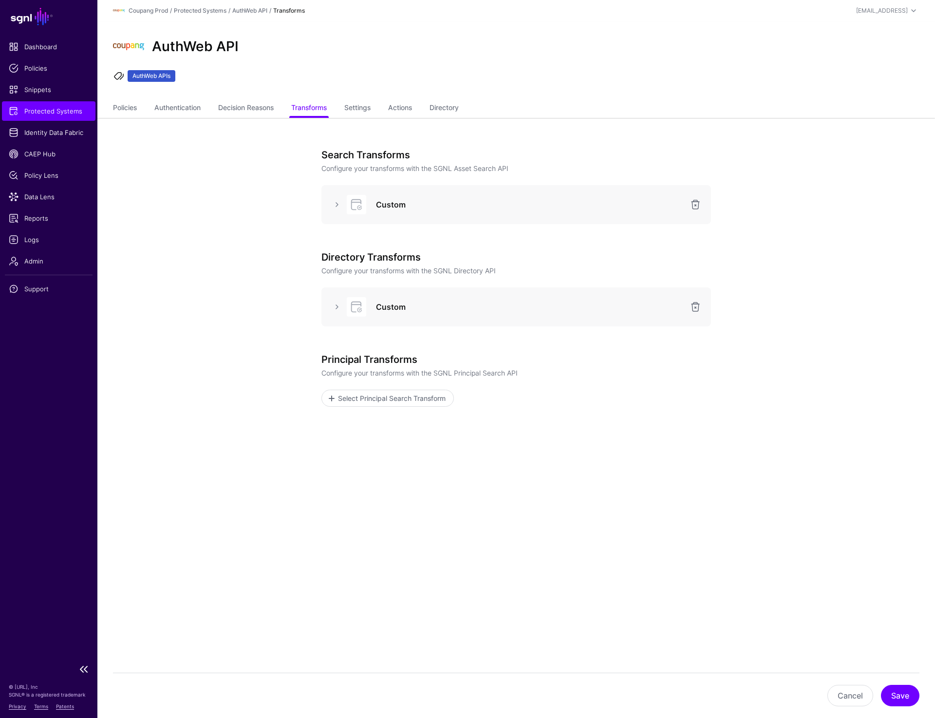
click at [39, 108] on span "Protected Systems" at bounding box center [49, 111] width 80 height 10
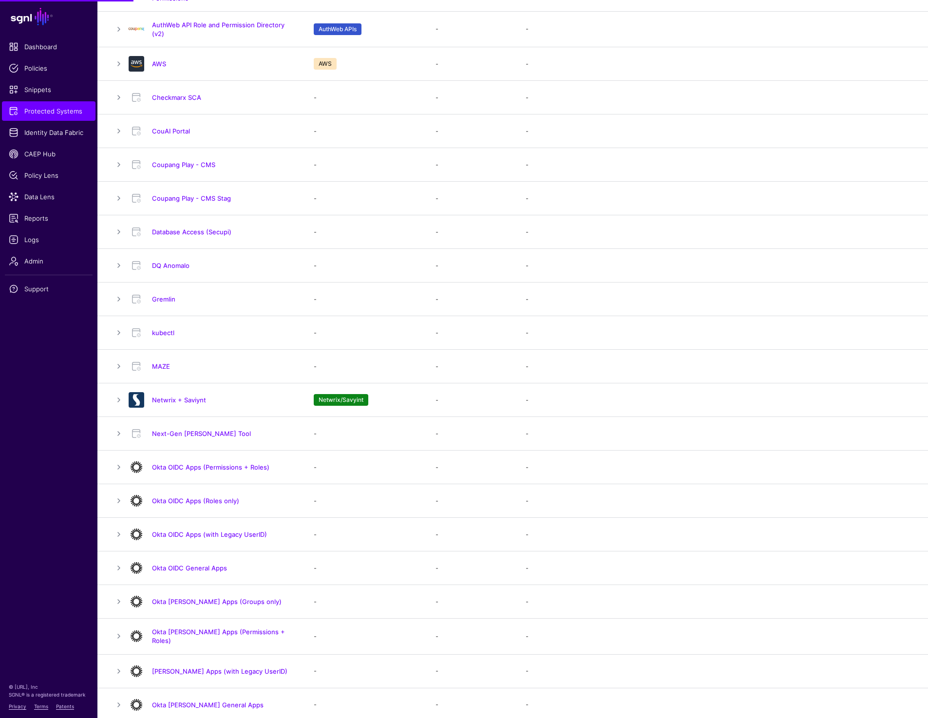
scroll to position [372, 0]
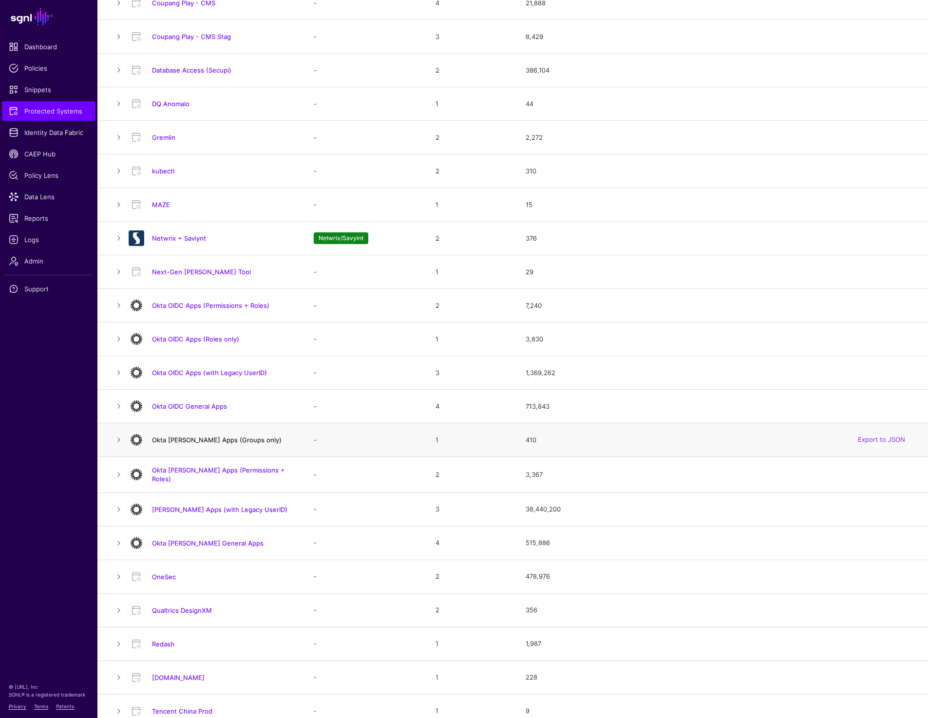
click at [214, 437] on link "Okta SAML Apps (Groups only)" at bounding box center [217, 440] width 130 height 8
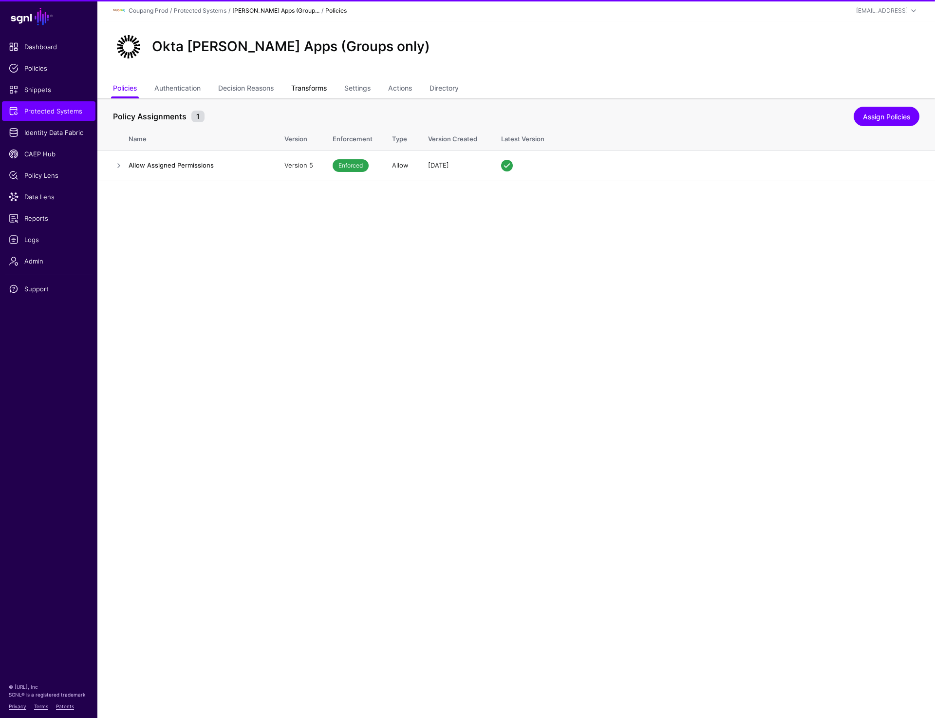
click at [317, 88] on link "Transforms" at bounding box center [309, 89] width 36 height 19
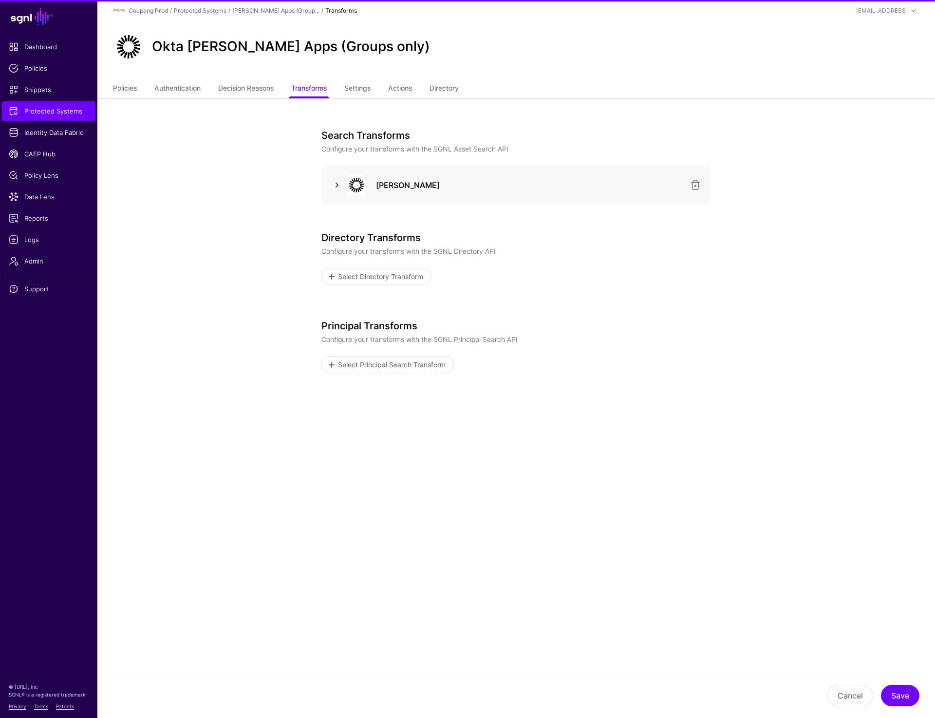
click at [334, 183] on link at bounding box center [337, 185] width 12 height 12
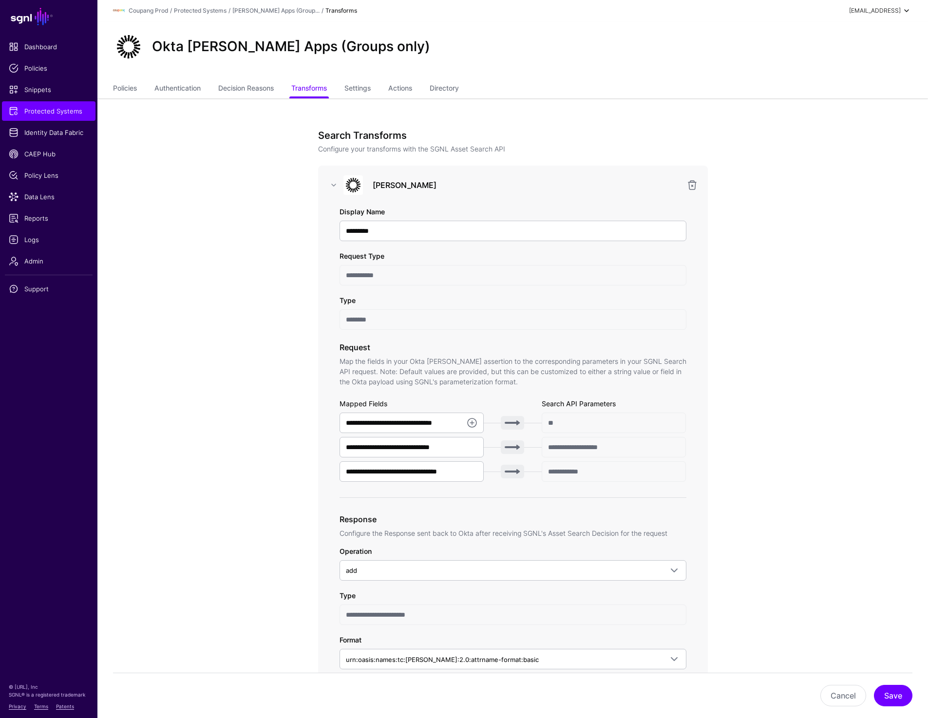
click at [876, 10] on div "prashant@sgnl.ai" at bounding box center [875, 10] width 52 height 9
click at [24, 261] on span "Admin" at bounding box center [49, 261] width 80 height 10
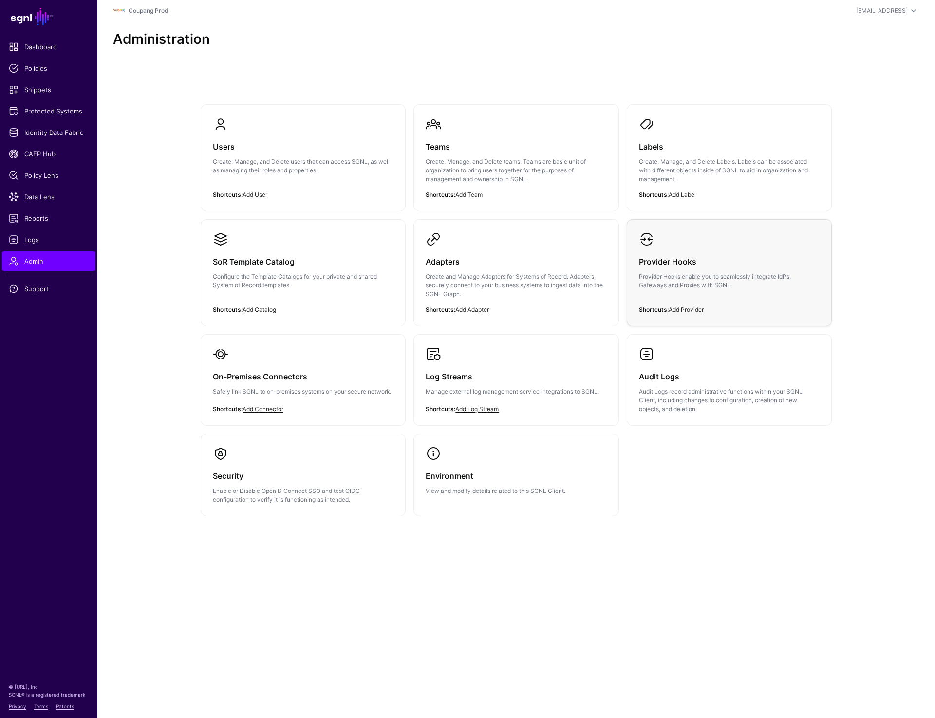
click at [700, 263] on h3 "Provider Hooks" at bounding box center [729, 262] width 181 height 14
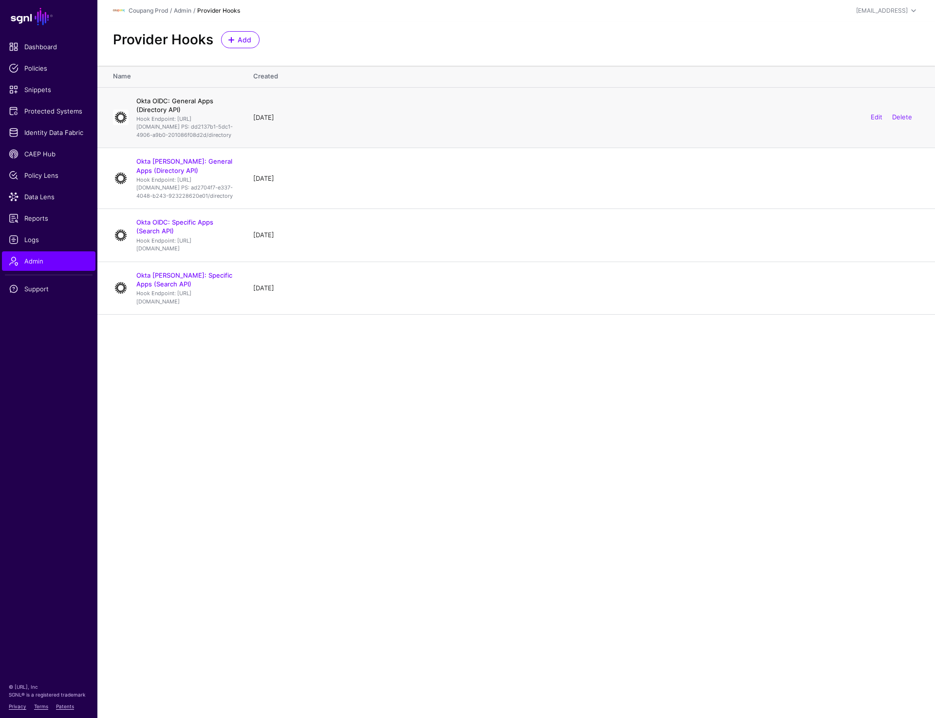
click at [200, 103] on link "Okta OIDC: General Apps (Directory API)" at bounding box center [174, 105] width 77 height 17
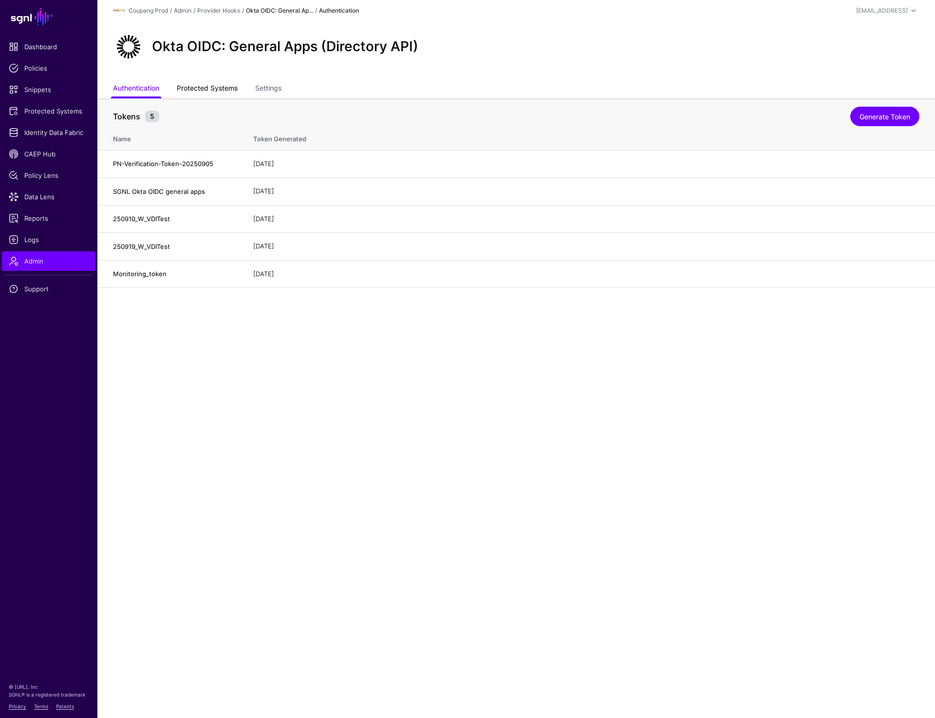
click at [209, 87] on link "Protected Systems" at bounding box center [207, 89] width 61 height 19
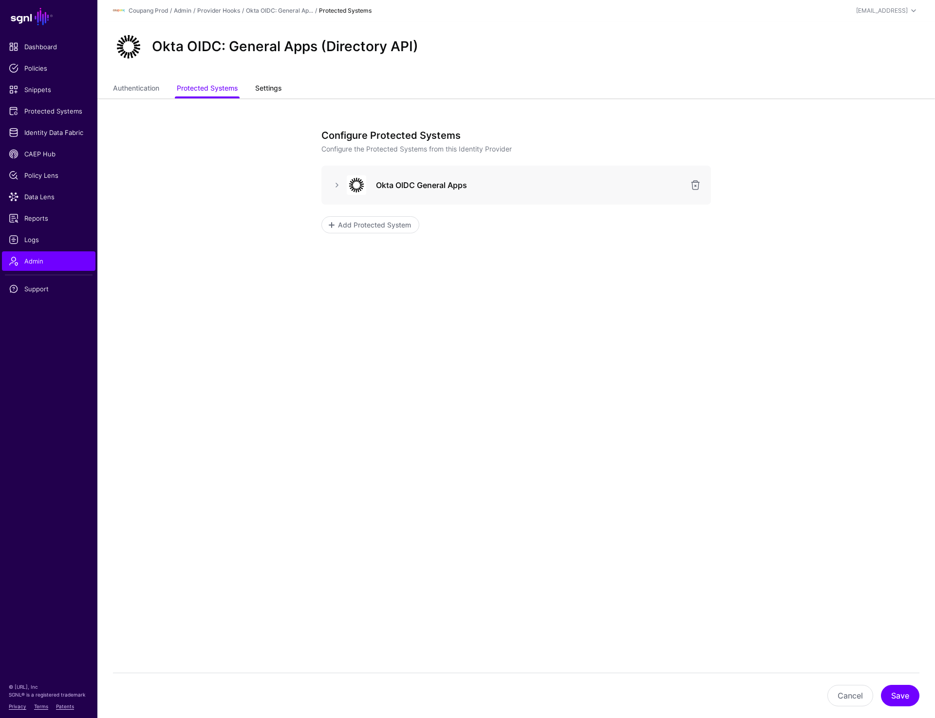
click at [268, 90] on link "Settings" at bounding box center [268, 89] width 26 height 19
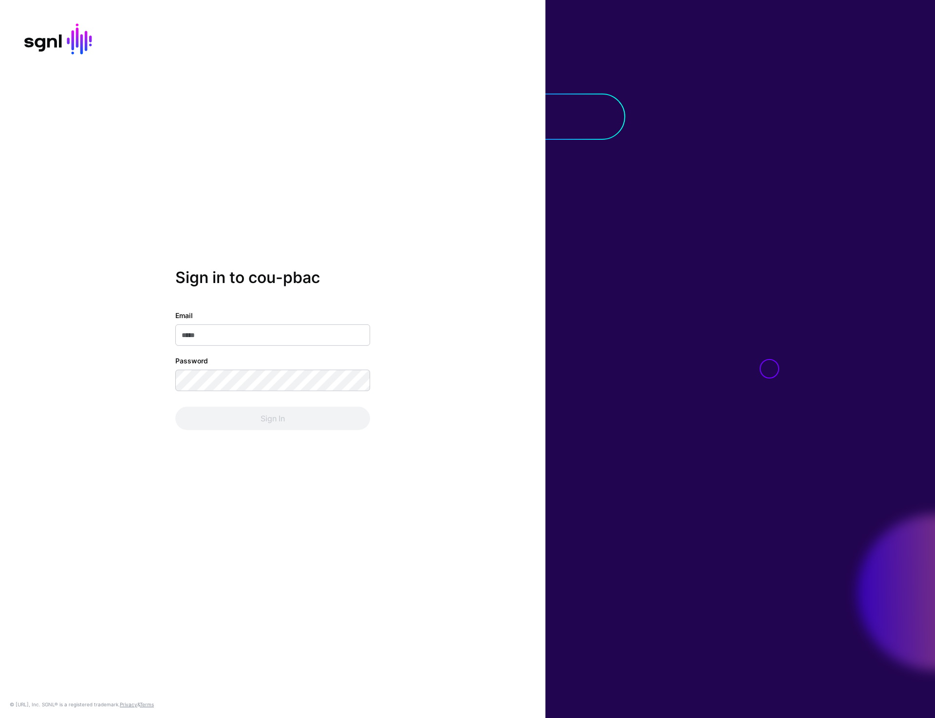
type input "**********"
click at [275, 414] on button "Sign In" at bounding box center [272, 418] width 195 height 23
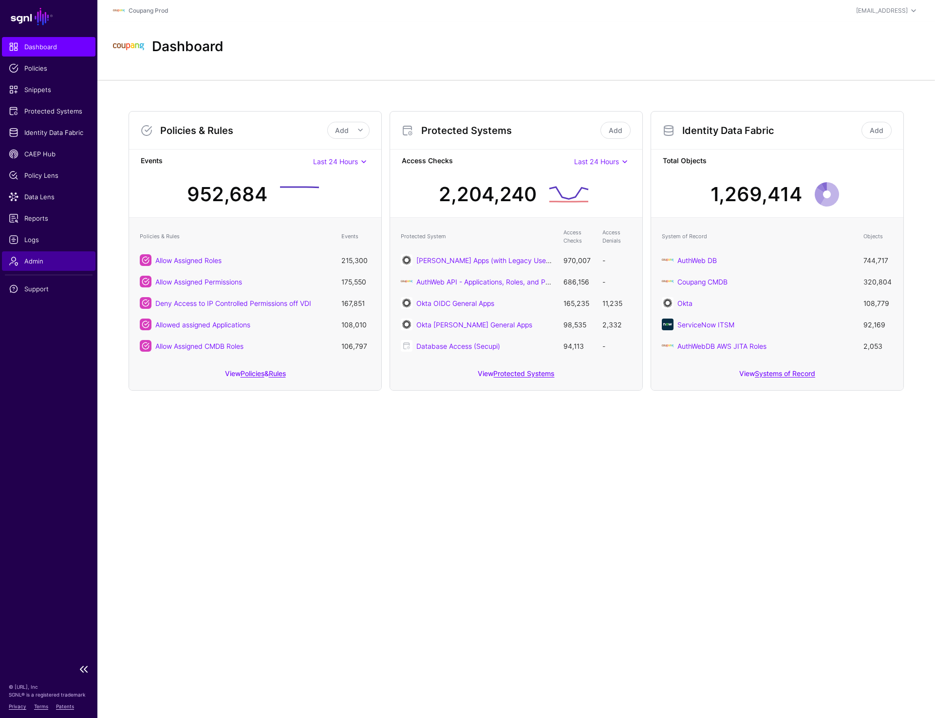
click at [38, 264] on span "Admin" at bounding box center [49, 261] width 80 height 10
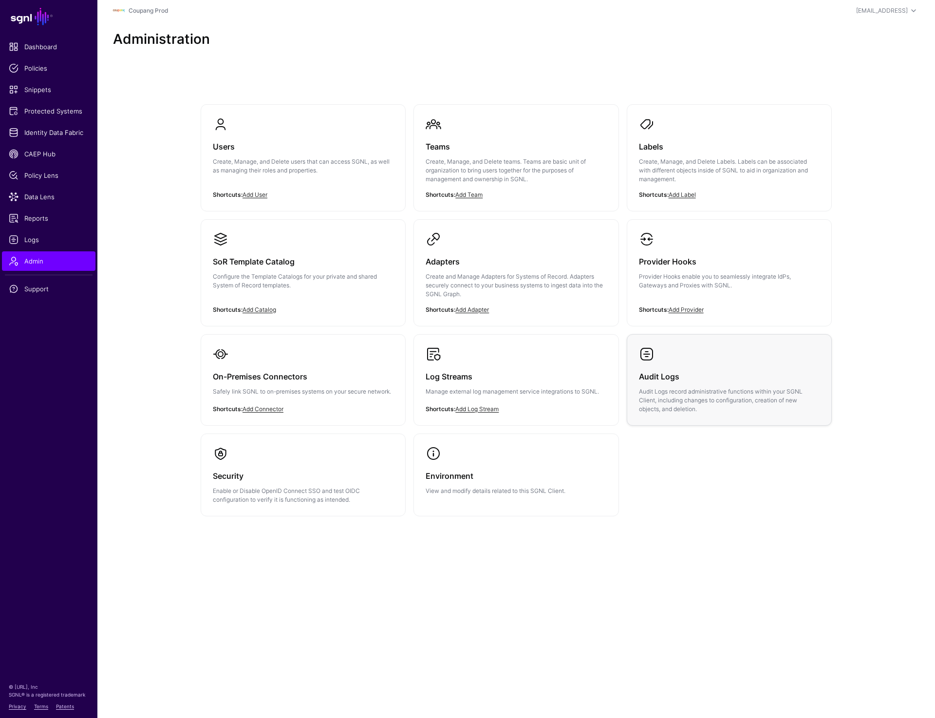
click at [700, 380] on h3 "Audit Logs" at bounding box center [729, 377] width 181 height 14
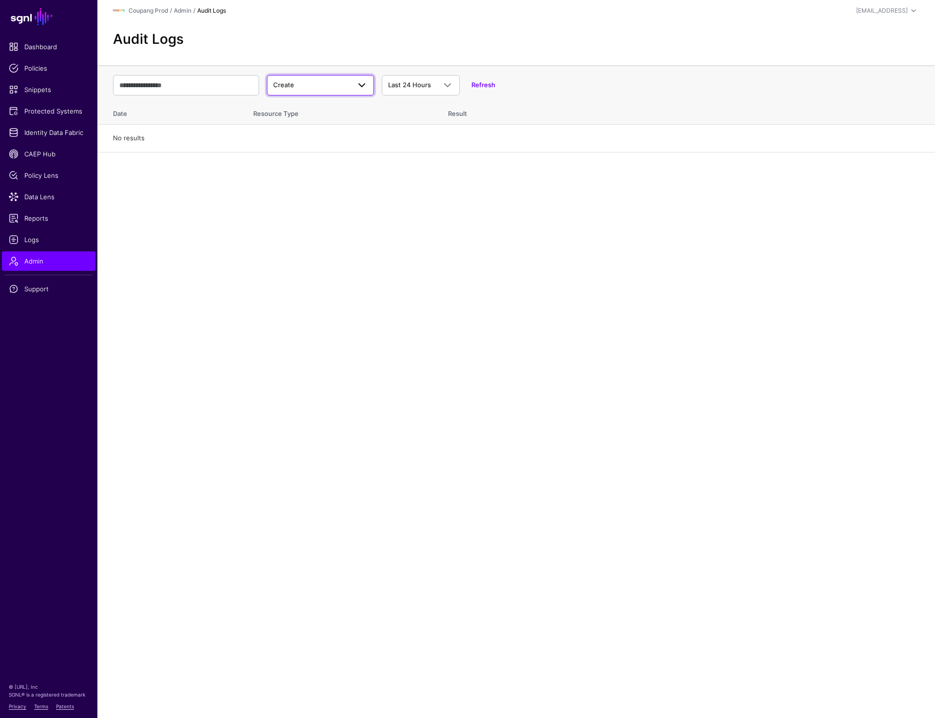
click at [289, 83] on span "Create" at bounding box center [283, 85] width 21 height 8
click at [295, 118] on div "Update" at bounding box center [321, 123] width 92 height 10
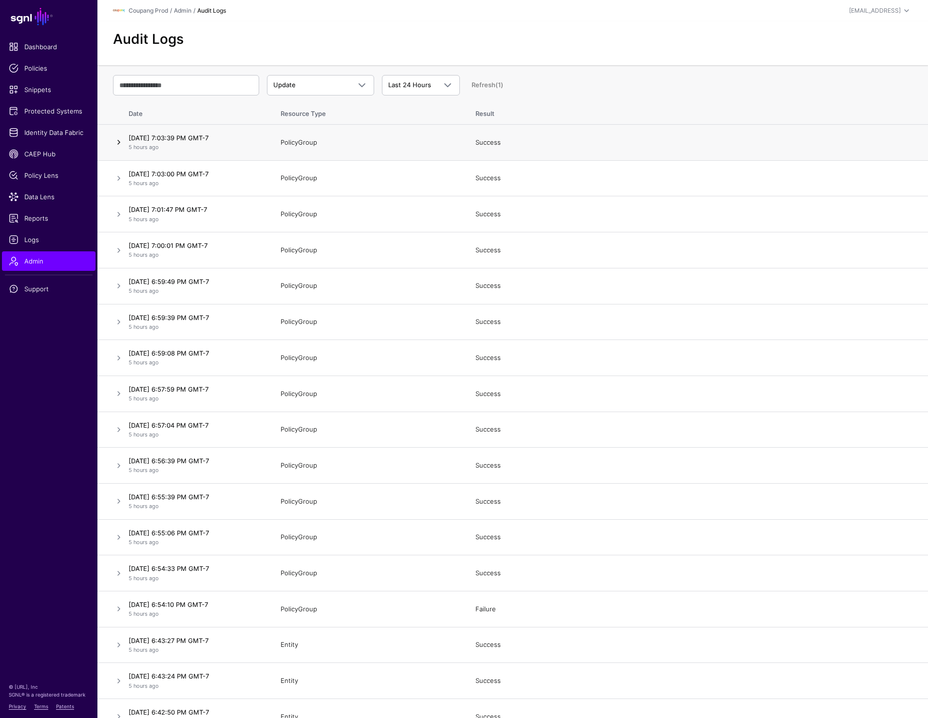
click at [114, 143] on link at bounding box center [119, 142] width 12 height 12
